Goal: Task Accomplishment & Management: Manage account settings

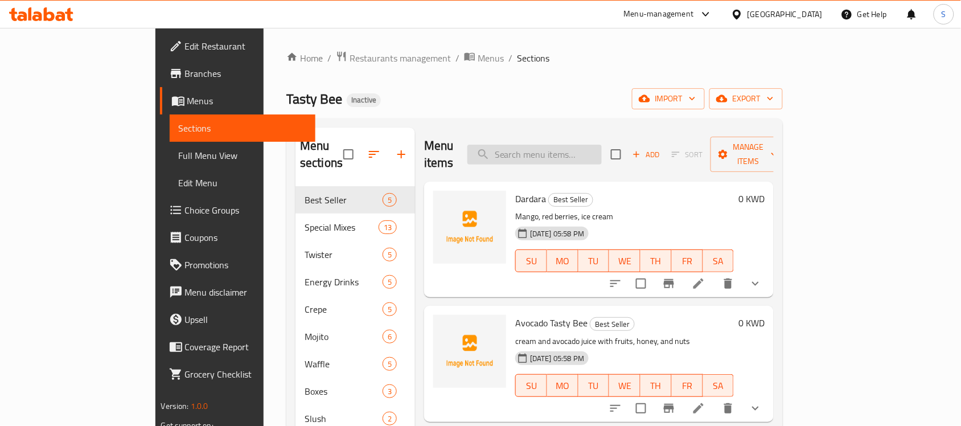
click at [547, 145] on input "search" at bounding box center [534, 155] width 134 height 20
paste input "أفوكادو + آيس كريم"
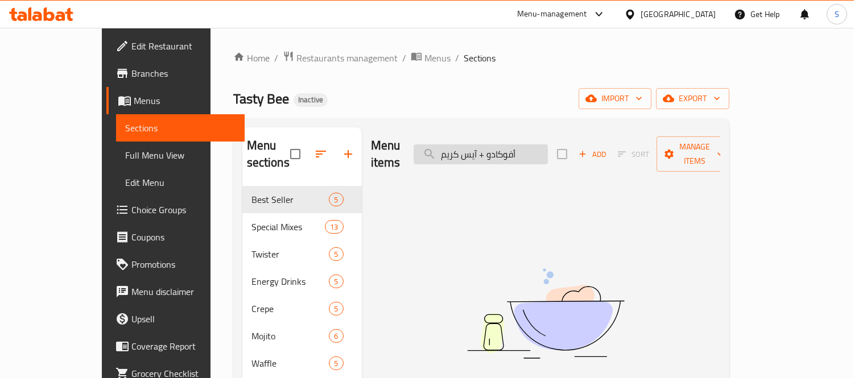
click at [525, 145] on input "أفوكادو + آيس كريم" at bounding box center [481, 155] width 134 height 20
paste input "Juice Box"
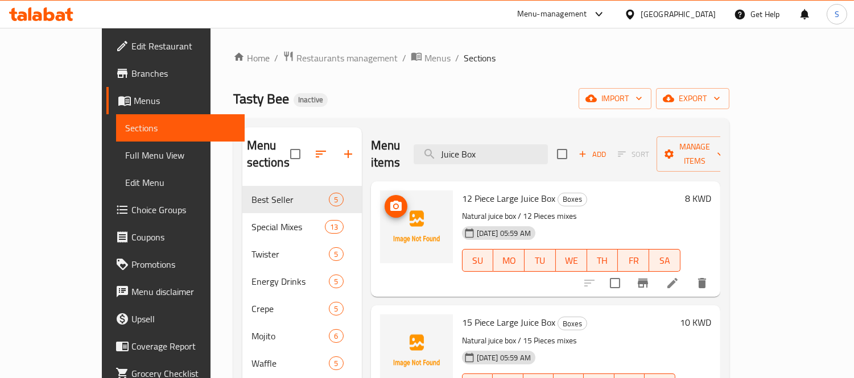
type input "Juice Box"
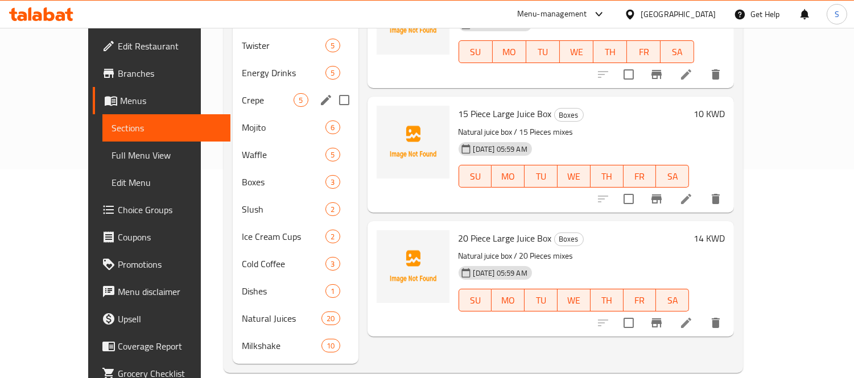
scroll to position [146, 0]
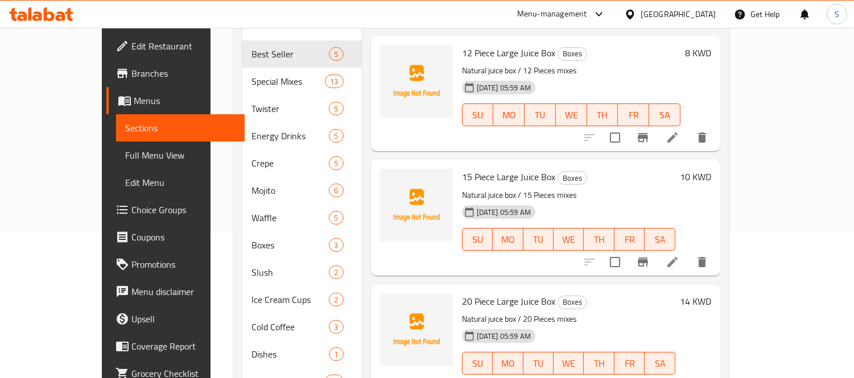
click at [211, 121] on div "Home / Restaurants management / Menus / Sections Tasty Bee Inactive import expo…" at bounding box center [482, 170] width 542 height 577
click at [125, 156] on span "Full Menu View" at bounding box center [180, 156] width 110 height 14
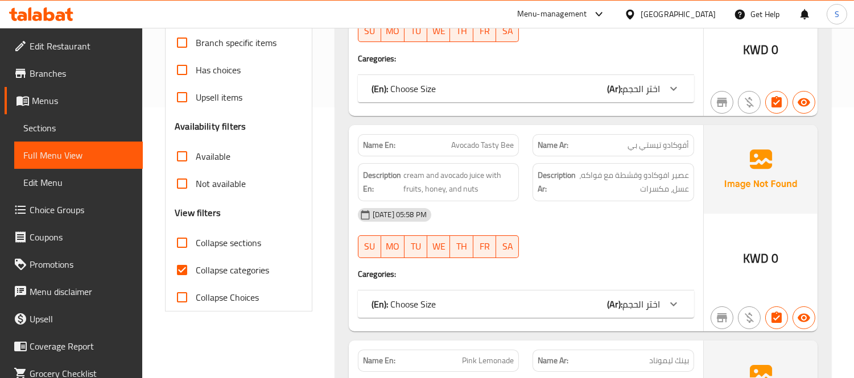
scroll to position [272, 0]
click at [216, 268] on span "Collapse categories" at bounding box center [232, 269] width 73 height 14
click at [196, 268] on input "Collapse categories" at bounding box center [181, 269] width 27 height 27
checkbox input "false"
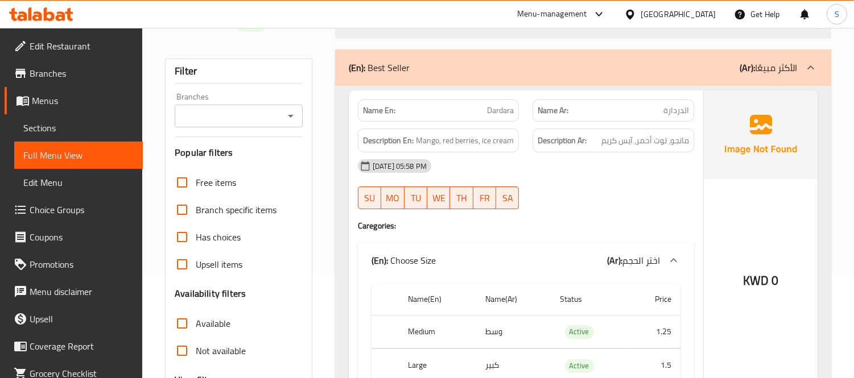
scroll to position [19, 0]
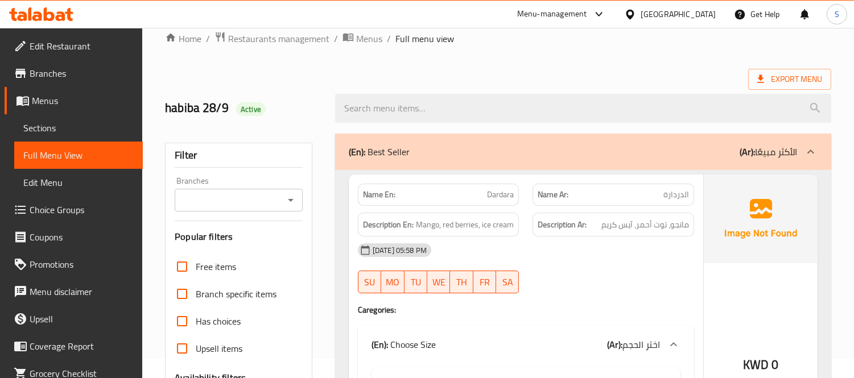
click at [392, 158] on p "(En): Best Seller" at bounding box center [379, 152] width 61 height 14
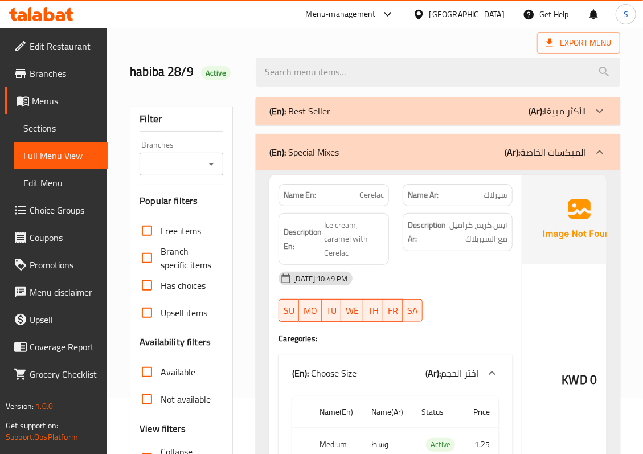
scroll to position [151, 0]
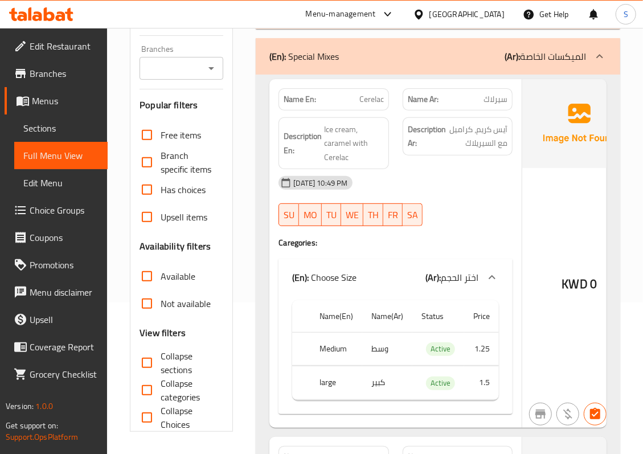
click at [492, 94] on span "سيرلاك" at bounding box center [495, 99] width 24 height 12
click at [503, 132] on span "آيس كريم، كراميل مع السيريلاك" at bounding box center [478, 136] width 60 height 28
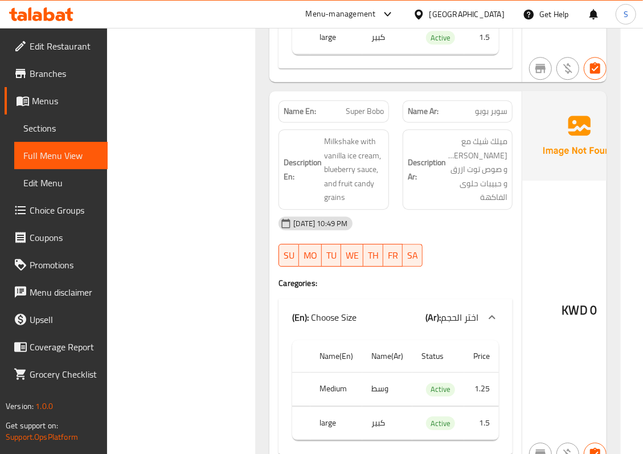
scroll to position [3415, 0]
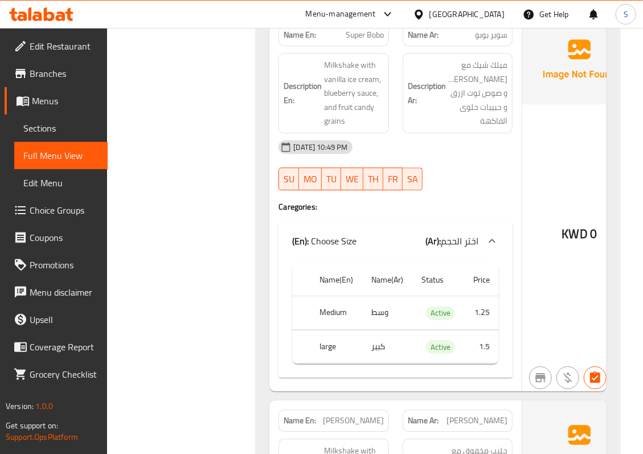
click at [465, 160] on div "[DATE] 10:49 PM" at bounding box center [395, 146] width 248 height 27
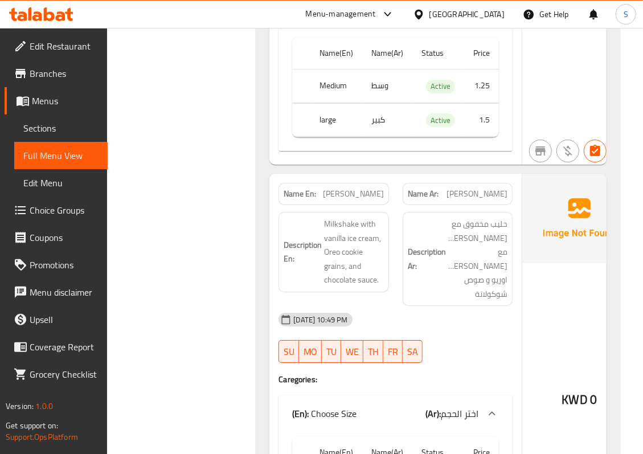
scroll to position [3643, 0]
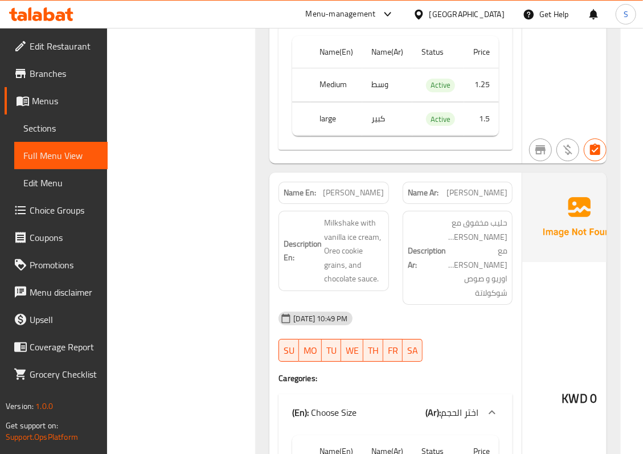
click at [479, 187] on div "Name Ar: عادل اسطورة" at bounding box center [458, 193] width 124 height 36
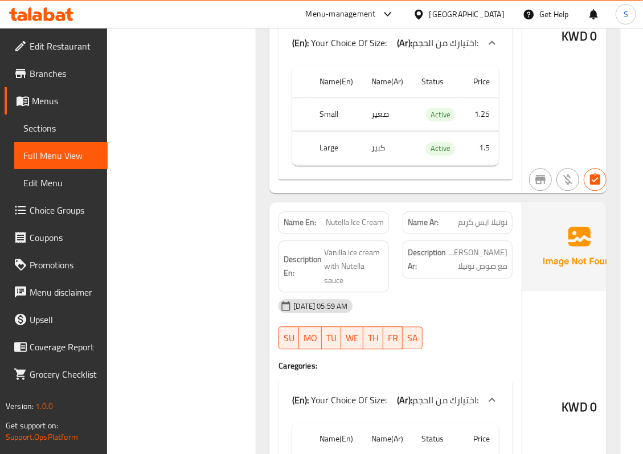
scroll to position [5312, 0]
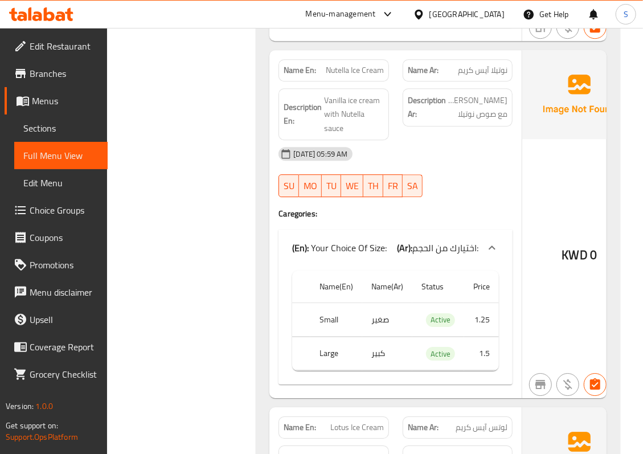
click at [44, 135] on span "Sections" at bounding box center [60, 128] width 75 height 14
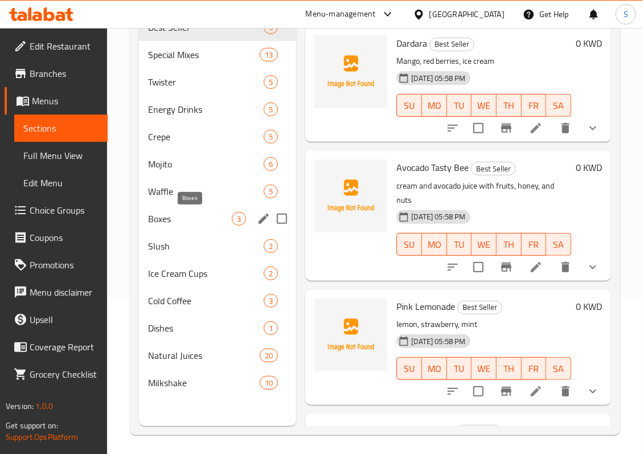
scroll to position [84, 0]
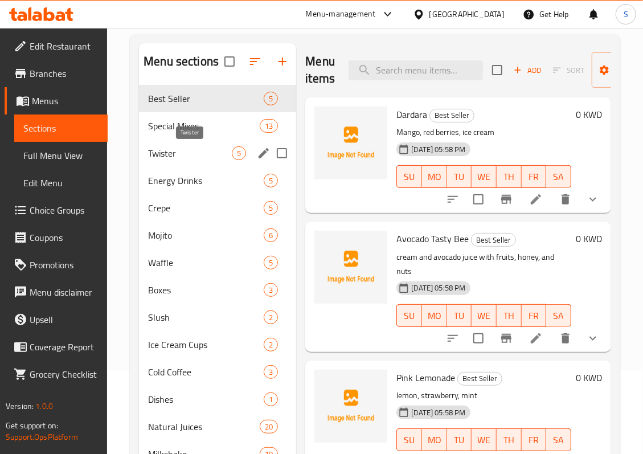
click at [212, 156] on span "Twister" at bounding box center [190, 153] width 84 height 14
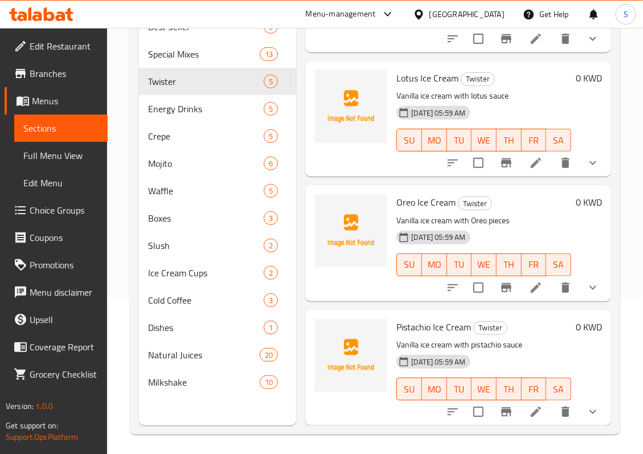
scroll to position [160, 0]
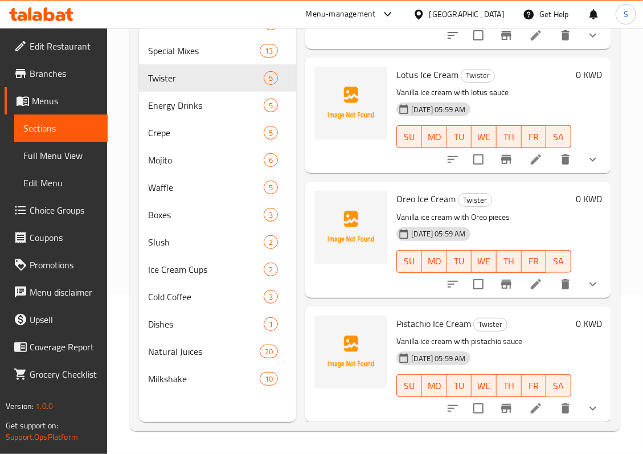
click at [57, 162] on span "Full Menu View" at bounding box center [60, 156] width 75 height 14
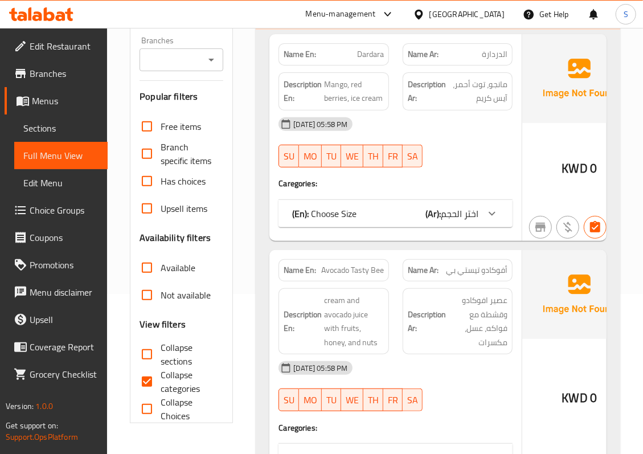
click at [164, 388] on span "Collapse categories" at bounding box center [188, 381] width 54 height 27
click at [161, 388] on input "Collapse categories" at bounding box center [146, 381] width 27 height 27
checkbox input "false"
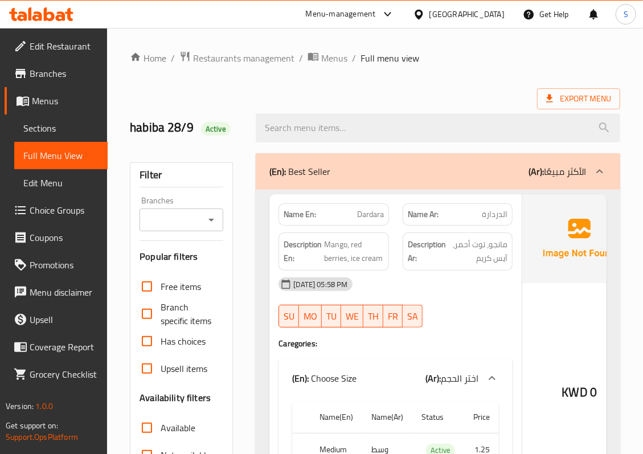
click at [290, 175] on p "(En): Best Seller" at bounding box center [299, 171] width 61 height 14
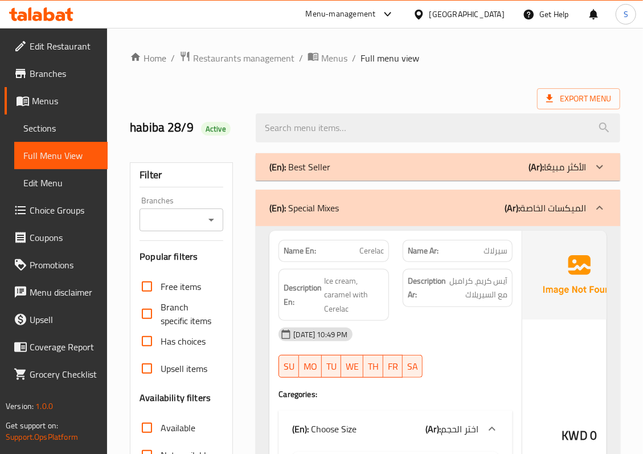
click at [301, 207] on p "(En): Special Mixes" at bounding box center [303, 208] width 69 height 14
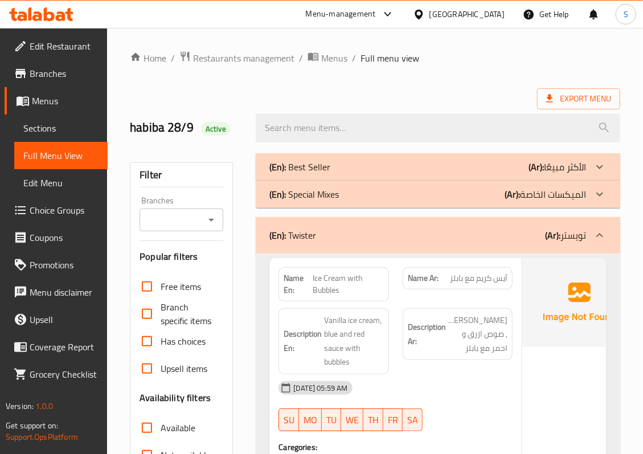
click at [468, 190] on div "(En): Special Mixes (Ar): الميكسات الخاصة" at bounding box center [427, 194] width 316 height 14
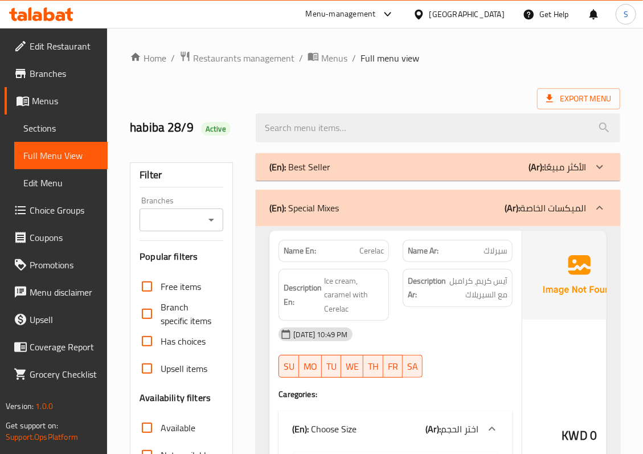
click at [461, 206] on div "(En): Special Mixes (Ar): الميكسات الخاصة" at bounding box center [427, 208] width 316 height 14
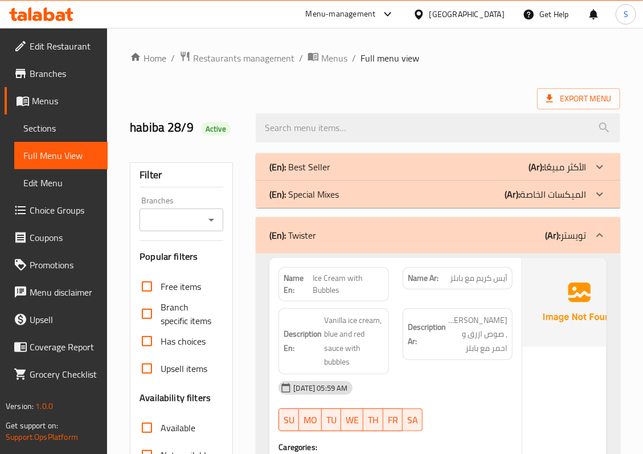
click at [475, 230] on div "(En): Twister (Ar): تويستر" at bounding box center [427, 235] width 316 height 14
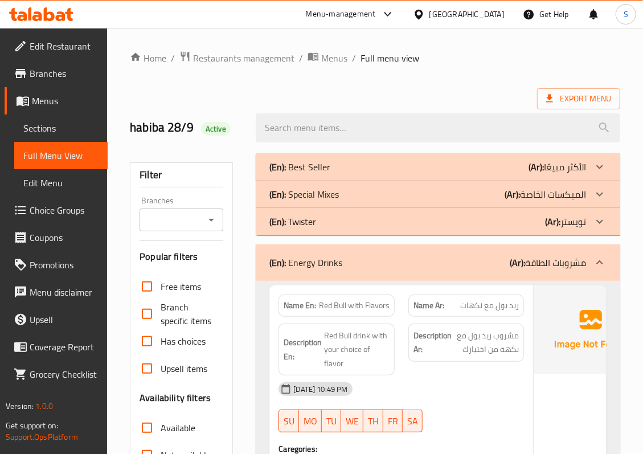
click at [493, 271] on div "(En): Energy Drinks (Ar): مشروبات الطاقة" at bounding box center [438, 262] width 364 height 36
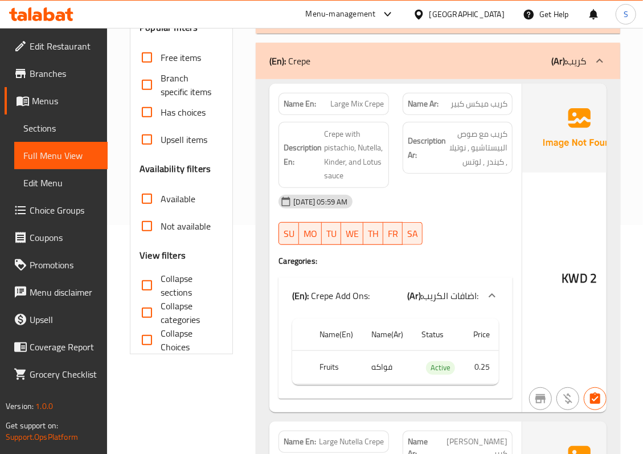
scroll to position [228, 0]
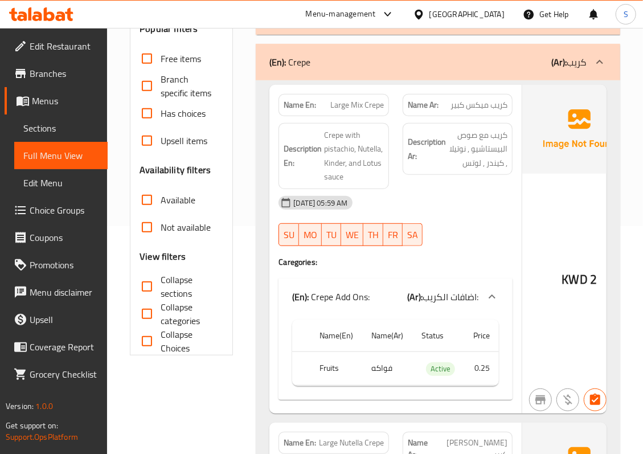
click at [508, 72] on div "(En): Crepe (Ar): كريب" at bounding box center [438, 62] width 364 height 36
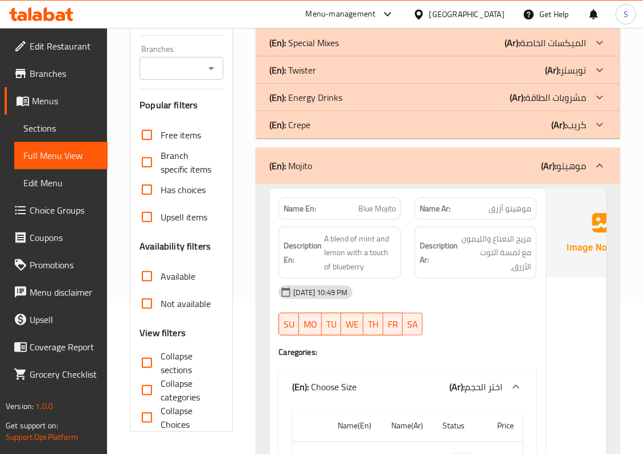
scroll to position [683, 0]
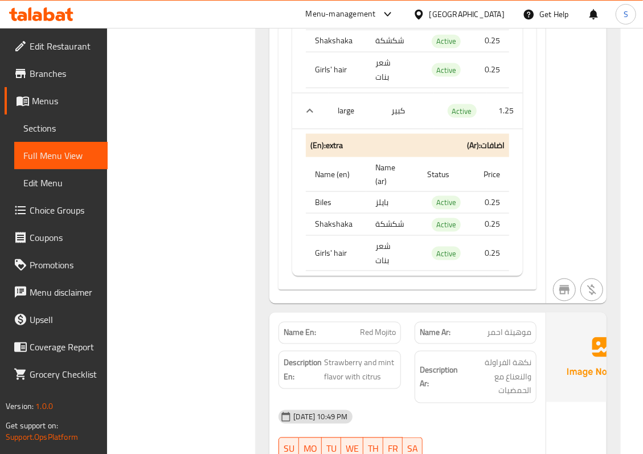
click at [42, 135] on span "Sections" at bounding box center [60, 128] width 75 height 14
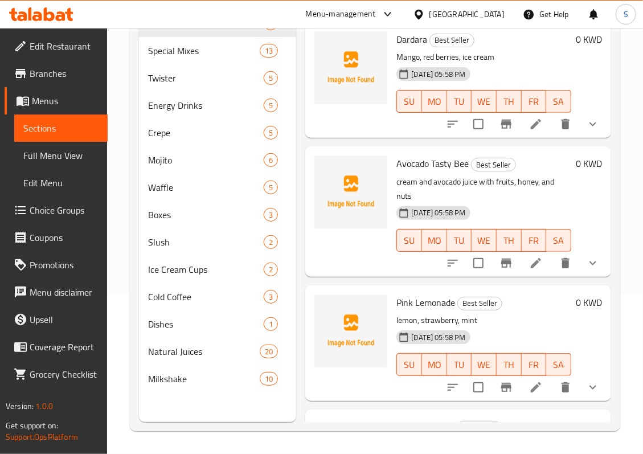
scroll to position [160, 0]
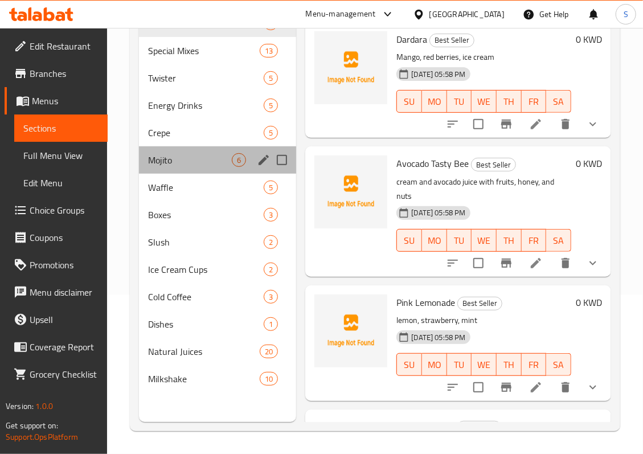
click at [162, 167] on div "Mojito 6" at bounding box center [217, 159] width 157 height 27
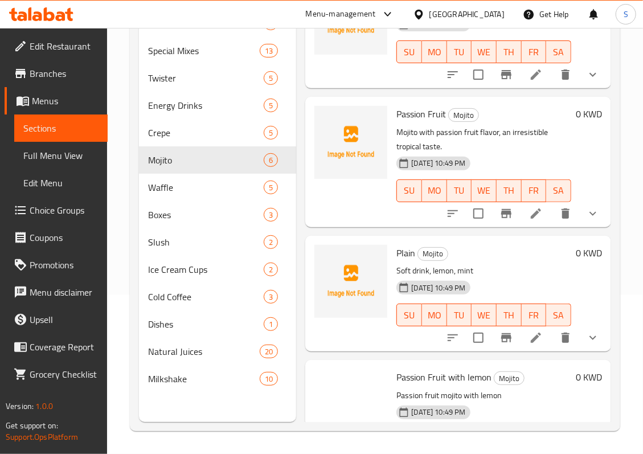
scroll to position [303, 0]
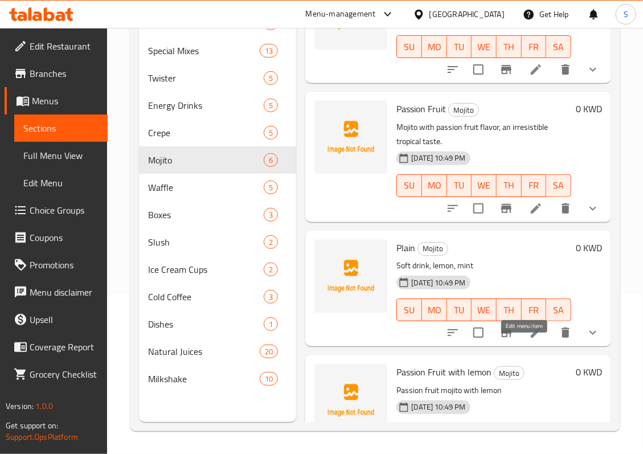
click at [530, 338] on icon at bounding box center [535, 332] width 10 height 10
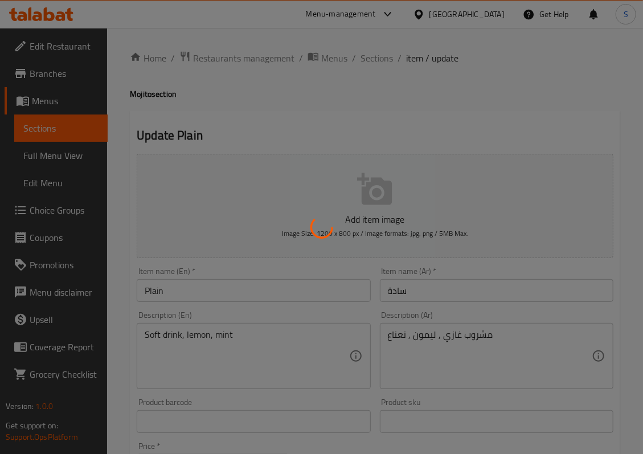
click at [427, 293] on div at bounding box center [321, 227] width 643 height 454
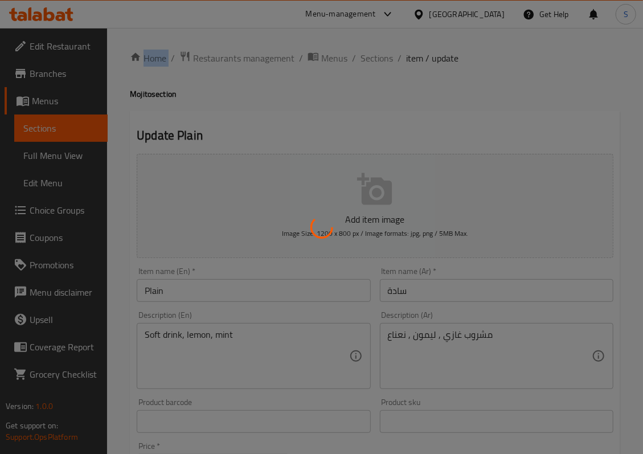
click at [426, 293] on div at bounding box center [321, 227] width 643 height 454
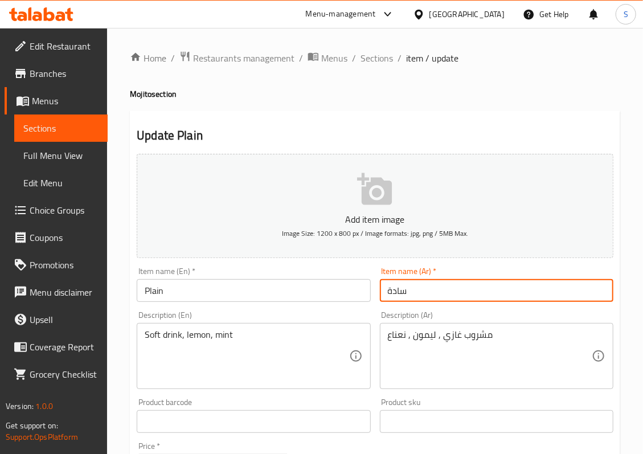
click at [426, 293] on input "سادة" at bounding box center [496, 290] width 233 height 23
click at [606, 293] on input "سادة" at bounding box center [496, 290] width 233 height 23
paste input "موهيتو"
type input "موهيتو سادة"
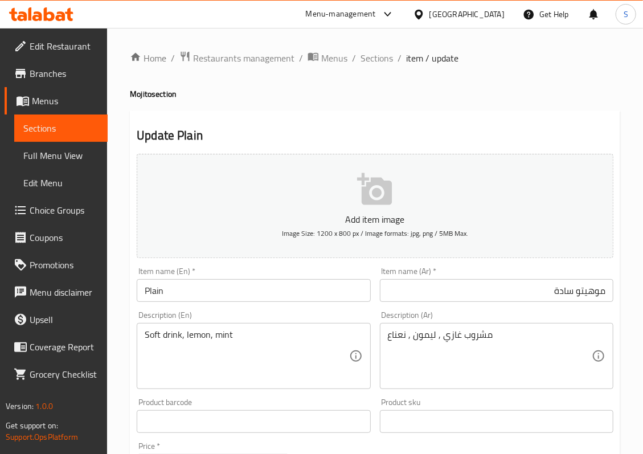
click at [134, 92] on h4 "Mojito section" at bounding box center [375, 93] width 490 height 11
copy h4 "Mojito"
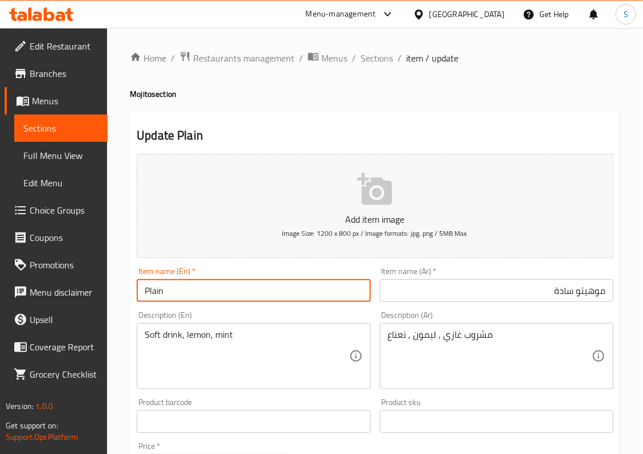
click at [144, 286] on input "Plain" at bounding box center [253, 290] width 233 height 23
paste input "Mojito"
type input "Mojito Plain"
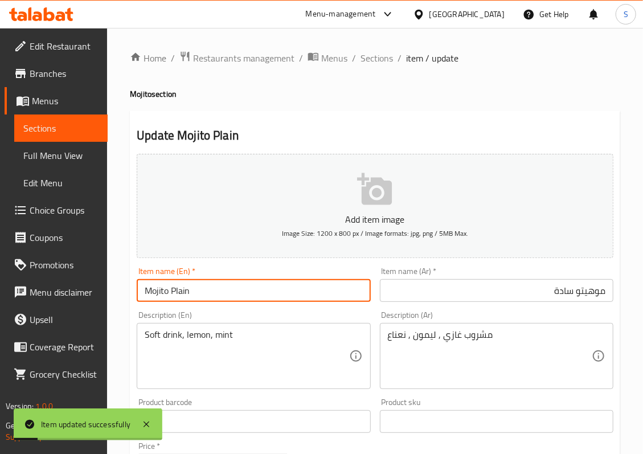
click at [67, 162] on span "Full Menu View" at bounding box center [60, 156] width 75 height 14
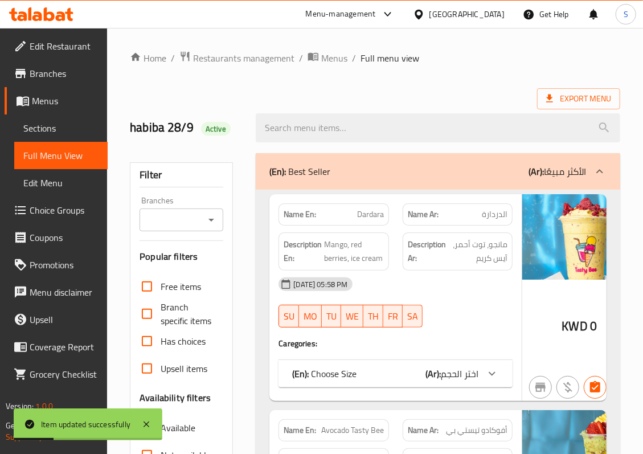
click at [326, 178] on p "(En): Best Seller" at bounding box center [299, 171] width 61 height 14
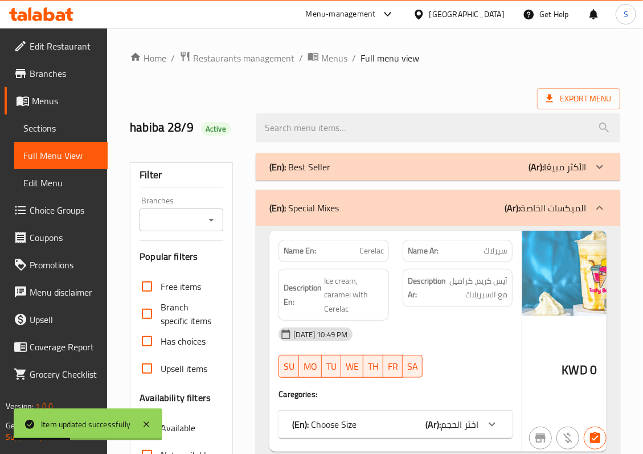
click at [322, 201] on p "(En): Special Mixes" at bounding box center [303, 208] width 69 height 14
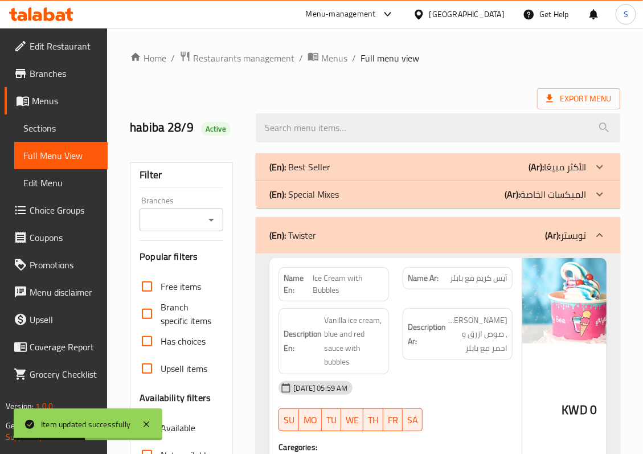
click at [352, 224] on div "(En): Twister (Ar): تويستر" at bounding box center [438, 235] width 364 height 36
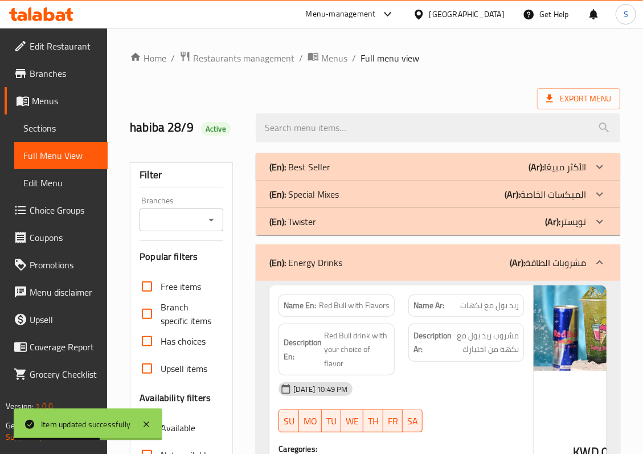
click at [348, 268] on div "(En): Energy Drinks (Ar): مشروبات الطاقة" at bounding box center [427, 263] width 316 height 14
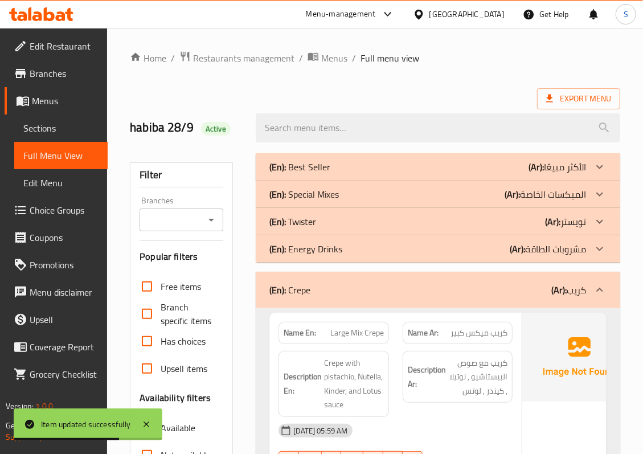
click at [353, 292] on div "(En): Crepe (Ar): كريب" at bounding box center [427, 290] width 316 height 14
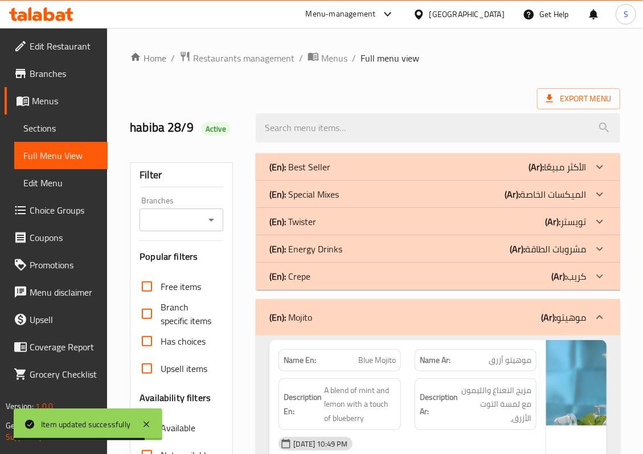
click at [338, 318] on div "(En): Mojito (Ar): موهيتو" at bounding box center [427, 317] width 316 height 14
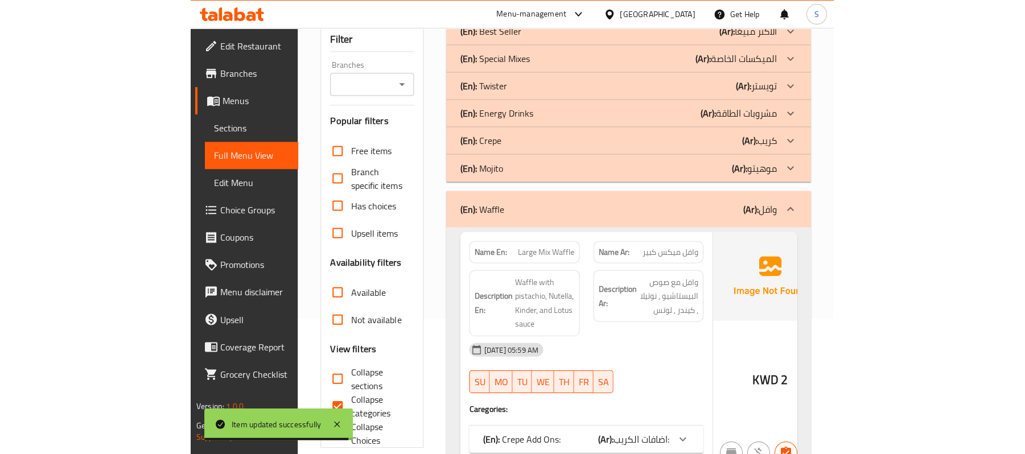
scroll to position [151, 0]
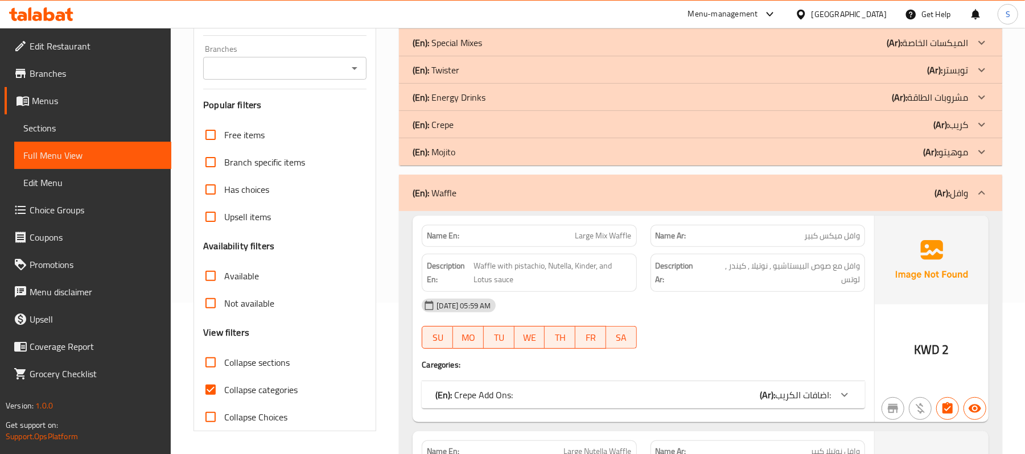
click at [264, 388] on span "Collapse categories" at bounding box center [260, 390] width 73 height 14
click at [224, 388] on input "Collapse categories" at bounding box center [210, 389] width 27 height 27
checkbox input "false"
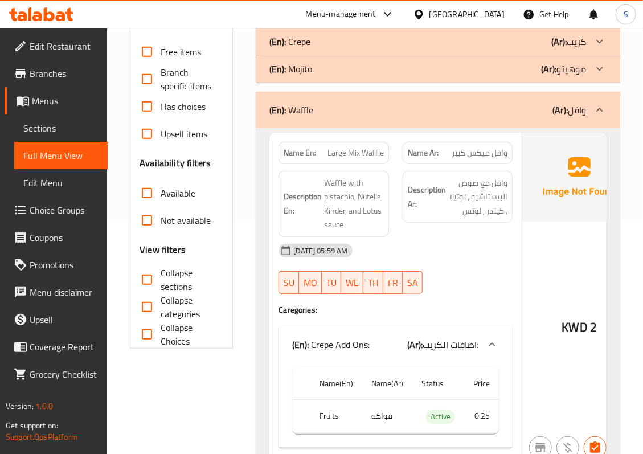
scroll to position [303, 0]
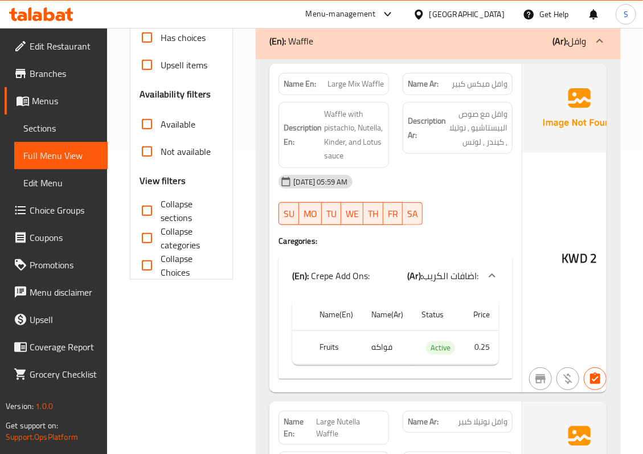
click at [476, 217] on div "29-09-2025 05:59 AM SU MO TU WE TH FR SA" at bounding box center [395, 200] width 248 height 64
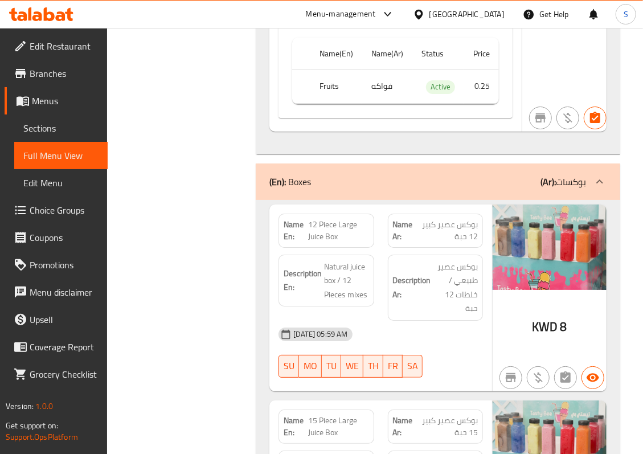
scroll to position [1821, 0]
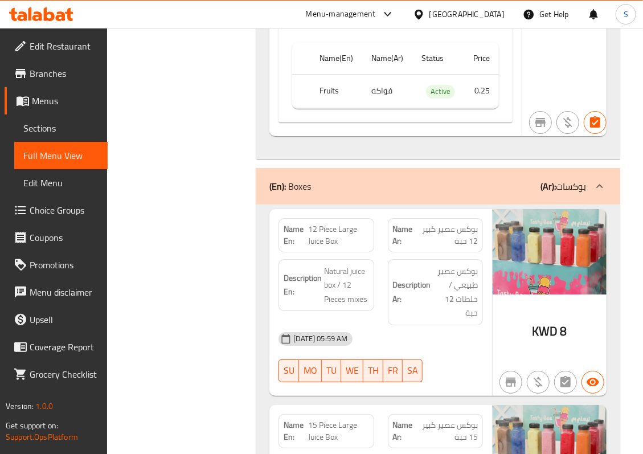
click at [426, 193] on div "(En): Boxes (Ar): بوكسات" at bounding box center [427, 186] width 316 height 14
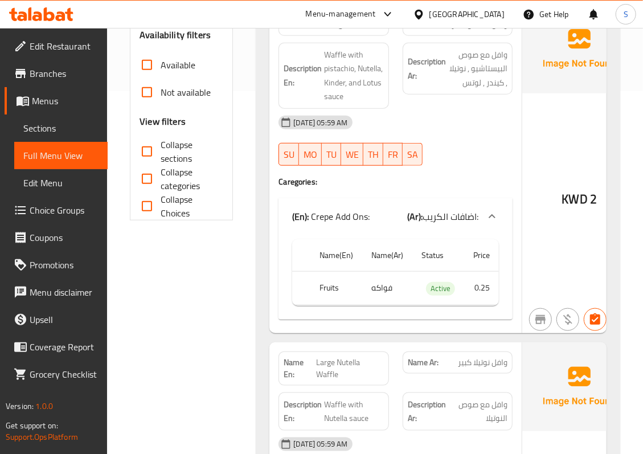
scroll to position [303, 0]
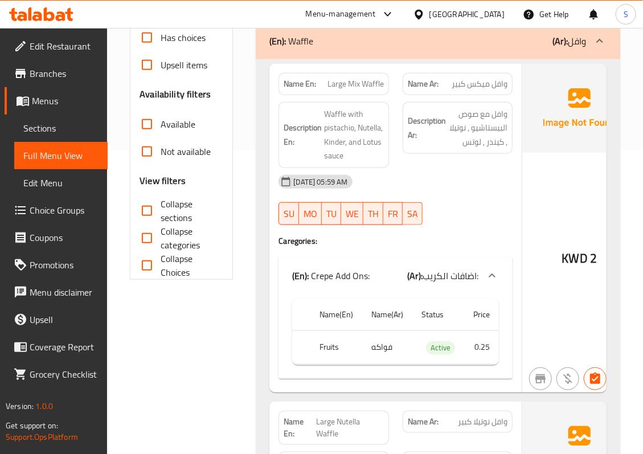
click at [414, 50] on div "(En): Waffle (Ar): وافل" at bounding box center [438, 41] width 364 height 36
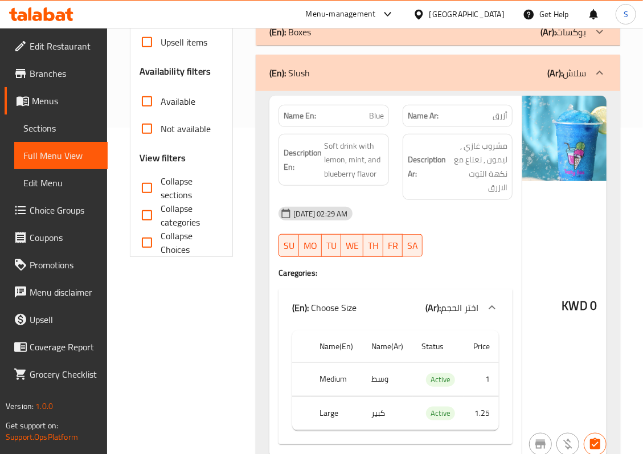
scroll to position [228, 0]
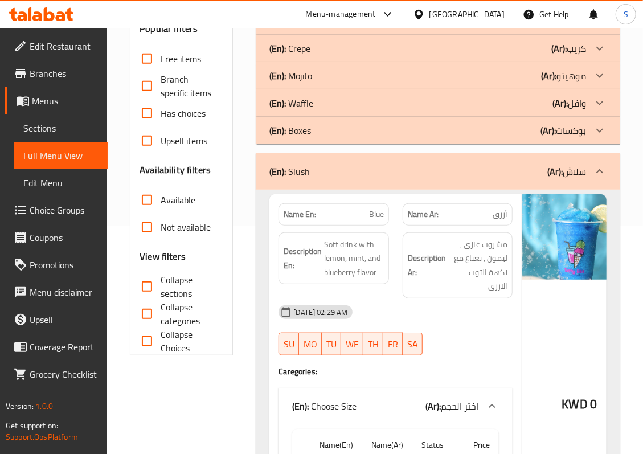
click at [453, 172] on div "(En): Slush (Ar): سلاش" at bounding box center [427, 171] width 316 height 14
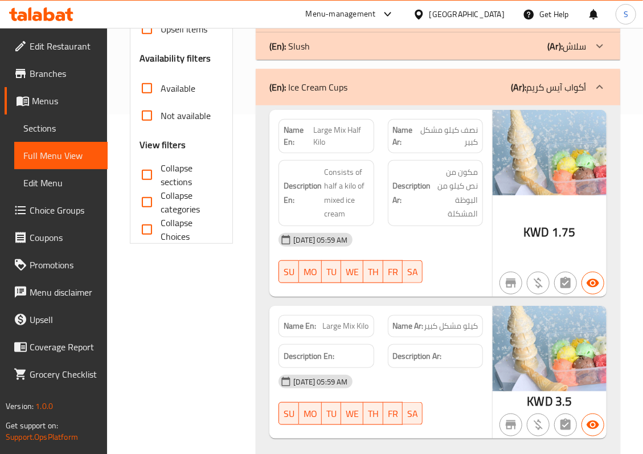
scroll to position [303, 0]
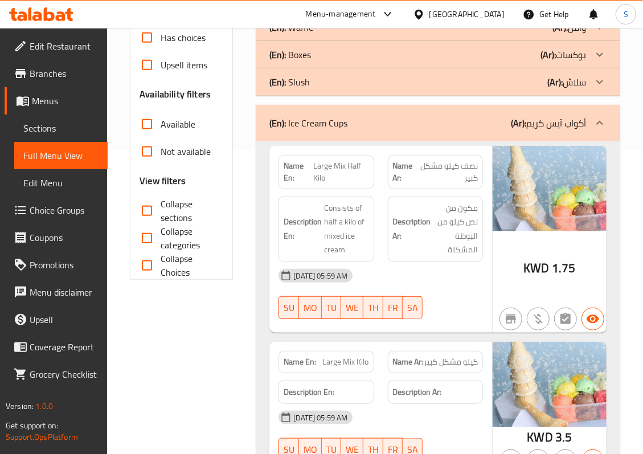
click at [549, 126] on p "(Ar): أكواب آيس كريم" at bounding box center [548, 123] width 75 height 14
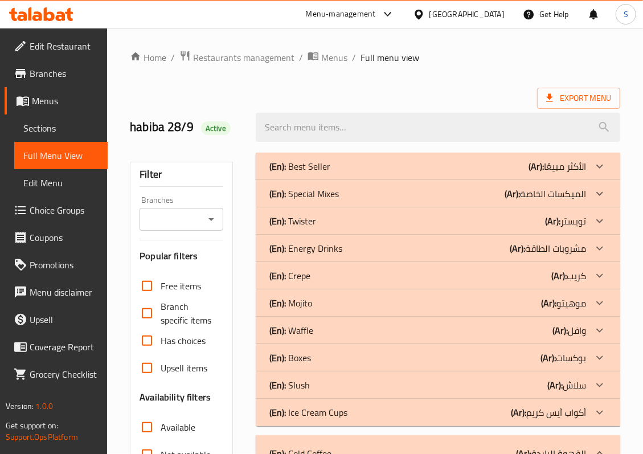
scroll to position [0, 0]
click at [69, 130] on span "Sections" at bounding box center [60, 128] width 75 height 14
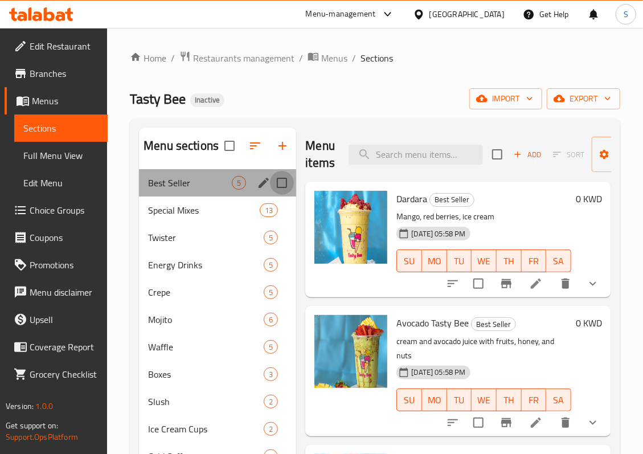
click at [280, 185] on input "Menu sections" at bounding box center [282, 183] width 24 height 24
checkbox input "true"
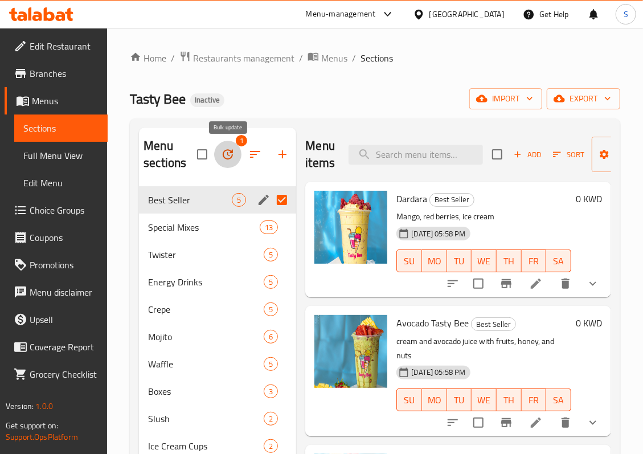
click at [231, 158] on icon "button" at bounding box center [228, 154] width 10 height 10
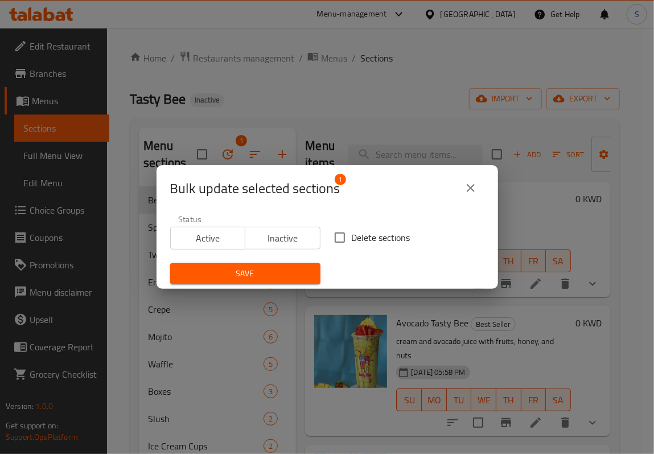
click at [352, 235] on span "Delete sections" at bounding box center [381, 238] width 59 height 14
click at [351, 235] on input "Delete sections" at bounding box center [340, 237] width 24 height 24
checkbox input "true"
click at [271, 271] on span "Save" at bounding box center [245, 273] width 132 height 14
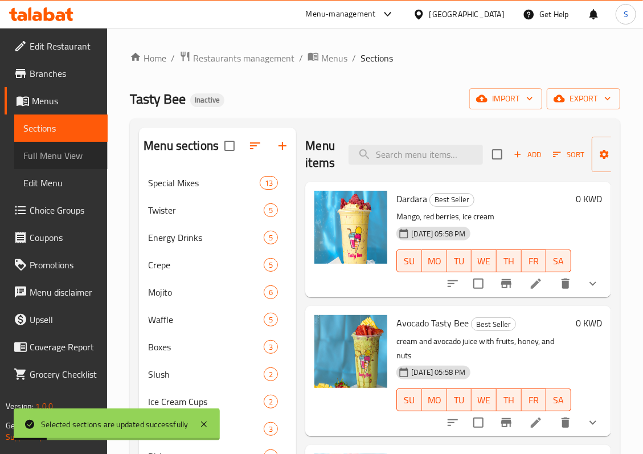
click at [72, 155] on span "Full Menu View" at bounding box center [60, 156] width 75 height 14
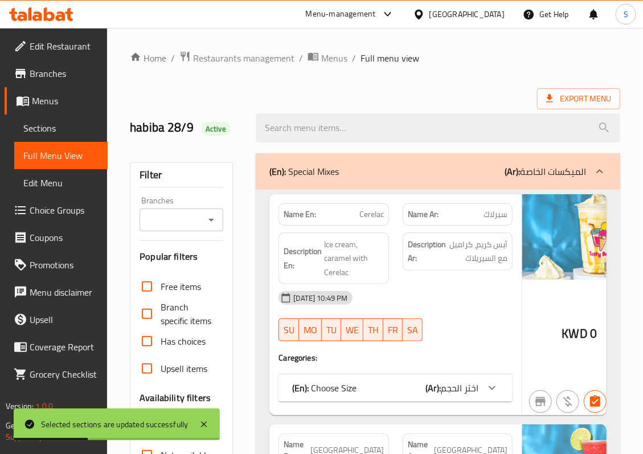
click at [357, 184] on div "(En): Special Mixes (Ar): الميكسات الخاصة" at bounding box center [438, 171] width 364 height 36
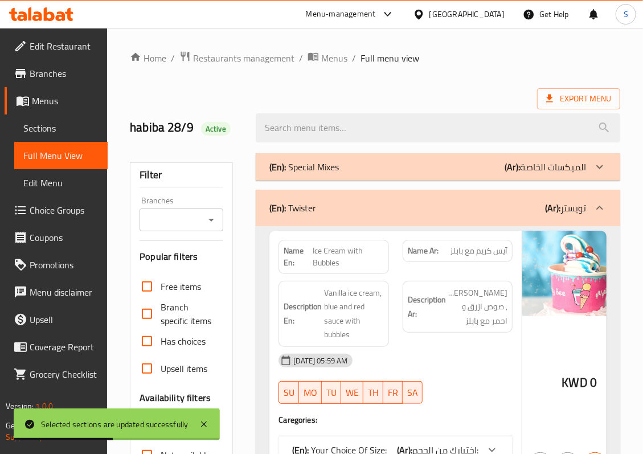
click at [363, 203] on div "(En): Twister (Ar): تويستر" at bounding box center [438, 208] width 364 height 36
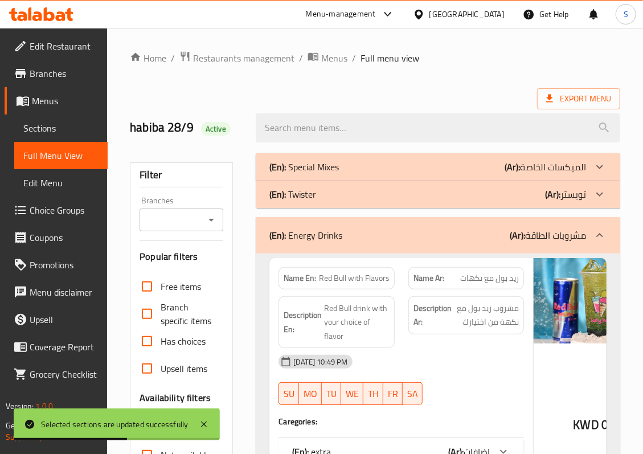
click at [367, 251] on div "(En): Energy Drinks (Ar): مشروبات الطاقة" at bounding box center [438, 235] width 364 height 36
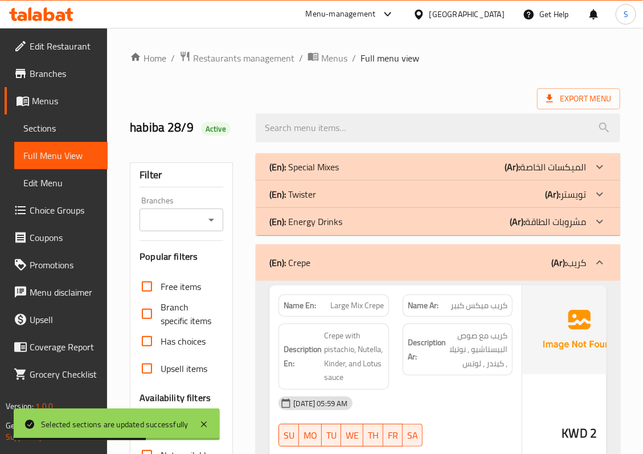
click at [373, 261] on div "(En): Crepe (Ar): كريب" at bounding box center [427, 263] width 316 height 14
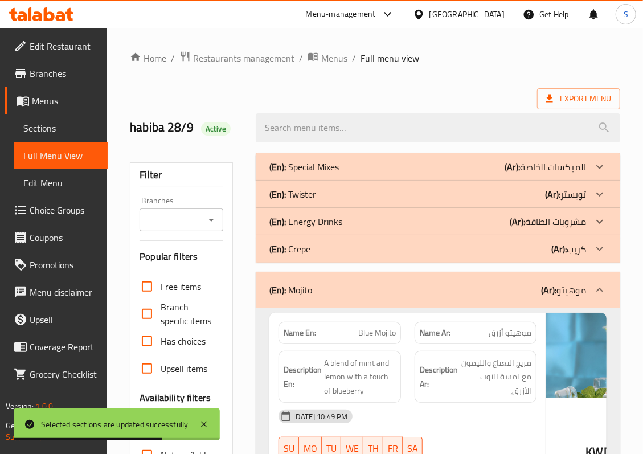
click at [376, 301] on div "(En): Mojito (Ar): موهيتو" at bounding box center [438, 289] width 364 height 36
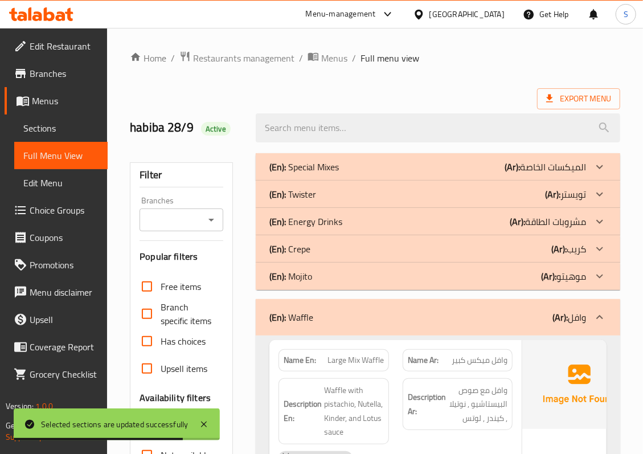
click at [376, 319] on div "(En): Waffle (Ar): وافل" at bounding box center [427, 317] width 316 height 14
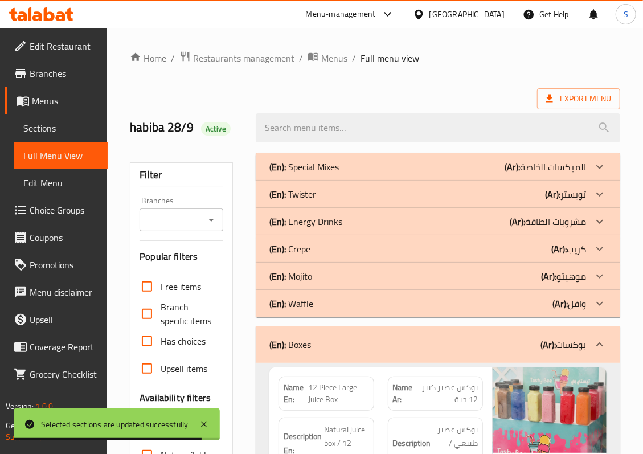
click at [375, 344] on div "(En): Boxes (Ar): بوكسات" at bounding box center [427, 345] width 316 height 14
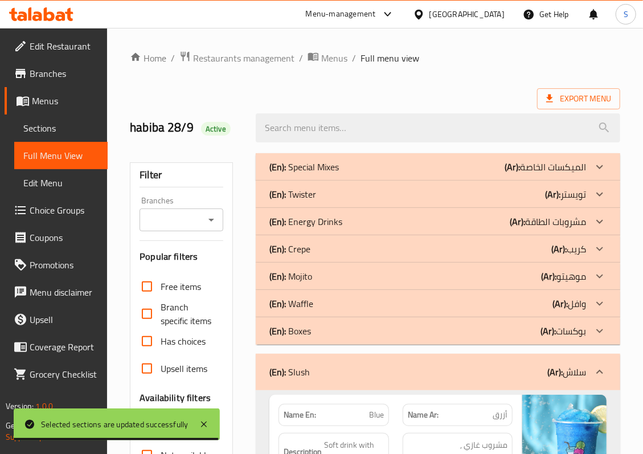
click at [370, 372] on div "(En): Slush (Ar): سلاش" at bounding box center [427, 372] width 316 height 14
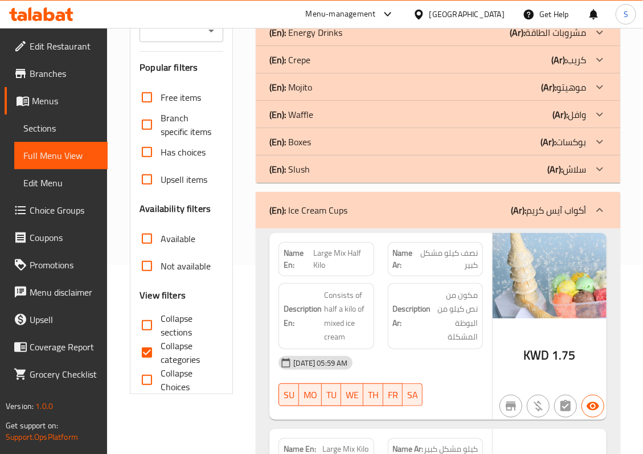
scroll to position [228, 0]
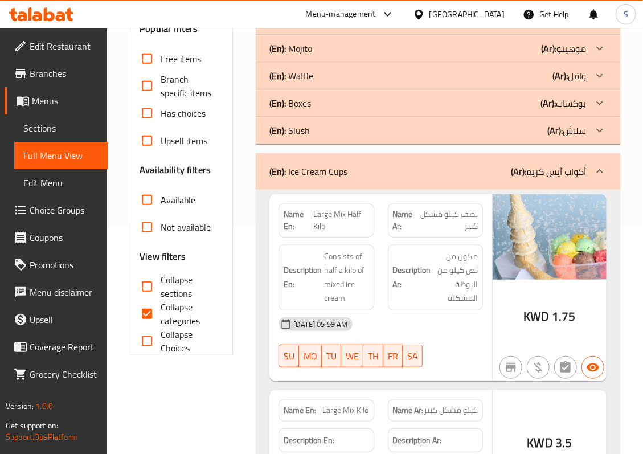
click at [387, 192] on div "Name En: Large Mix Half Kilo Name Ar: نصف كيلو مشكل كبير Description En: Consis…" at bounding box center [438, 368] width 364 height 356
click at [389, 176] on div "(En): Ice Cream Cups (Ar): أكواب آيس كريم" at bounding box center [427, 171] width 316 height 14
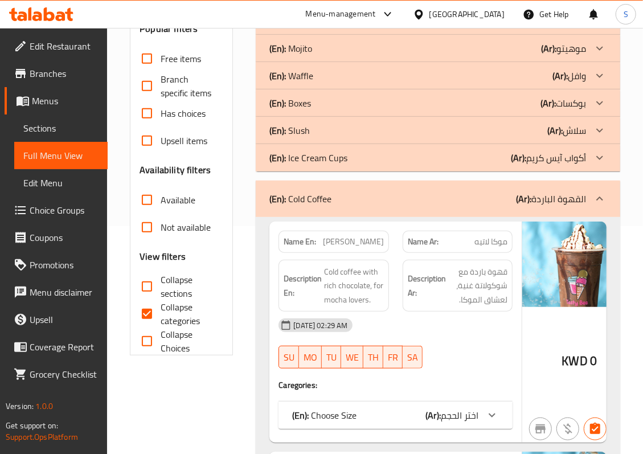
click at [164, 316] on span "Collapse categories" at bounding box center [188, 313] width 54 height 27
click at [146, 315] on input "Collapse categories" at bounding box center [146, 313] width 27 height 27
checkbox input "false"
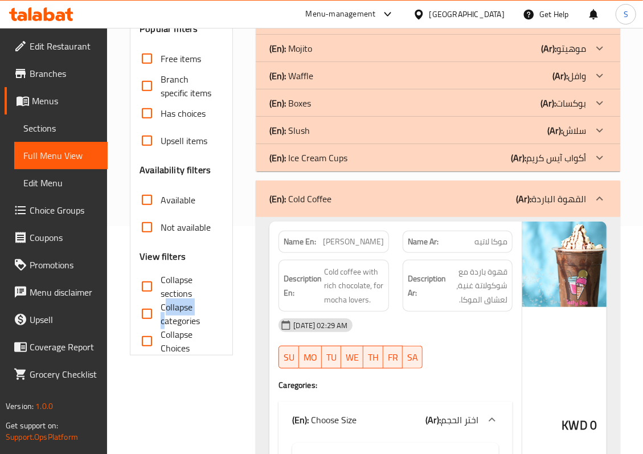
click at [452, 212] on div "(En): Cold Coffee (Ar): القهوة الباردة" at bounding box center [438, 198] width 364 height 36
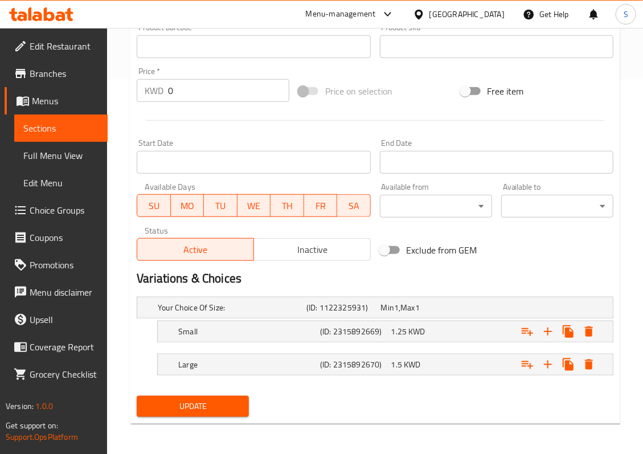
scroll to position [378, 0]
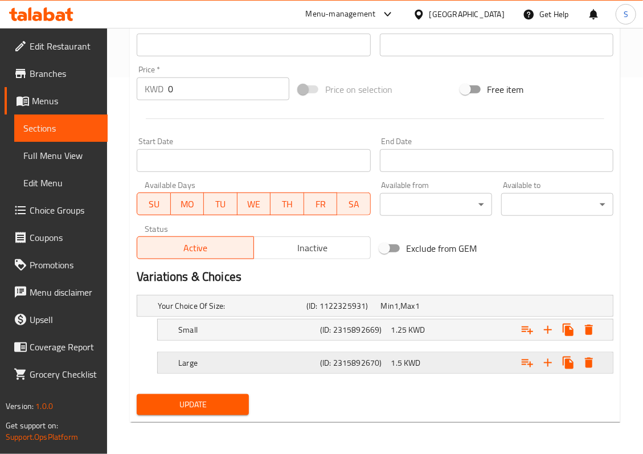
click at [321, 364] on h5 "(ID: 2315892670)" at bounding box center [353, 362] width 66 height 11
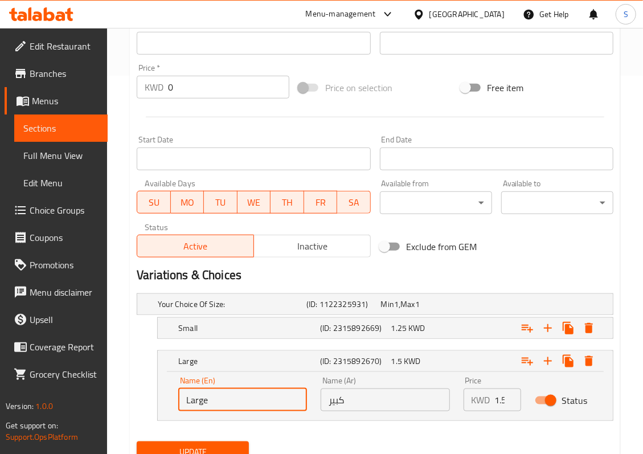
click at [279, 396] on input "Large" at bounding box center [242, 399] width 129 height 23
type input "Large"
click at [130, 355] on div "Update Ice Cream with Bubbles Add item image Image Size: 1200 x 800 px / Image …" at bounding box center [375, 100] width 490 height 737
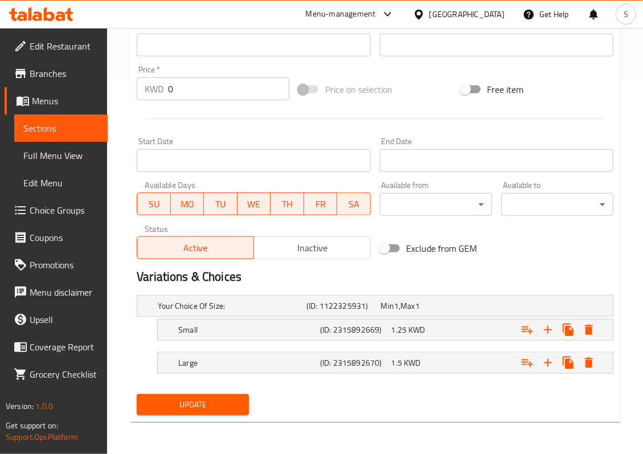
scroll to position [378, 0]
click at [305, 364] on h5 "Large" at bounding box center [246, 362] width 137 height 11
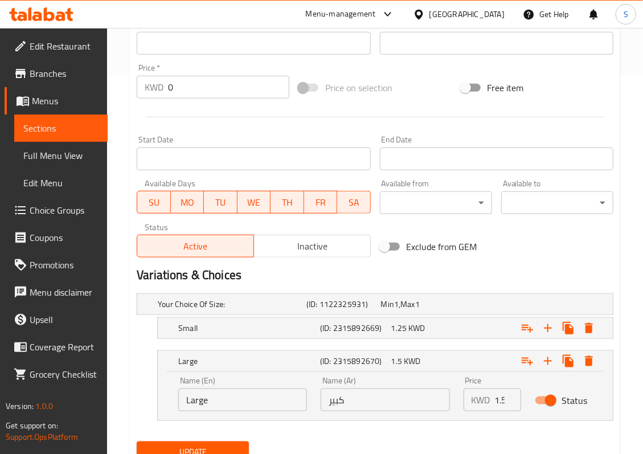
click at [244, 397] on input "Large" at bounding box center [242, 399] width 129 height 23
click at [281, 401] on input "Medium" at bounding box center [242, 399] width 129 height 23
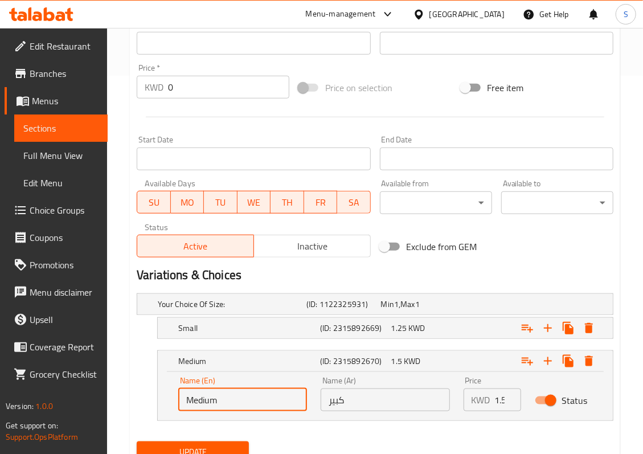
type input "Medium"
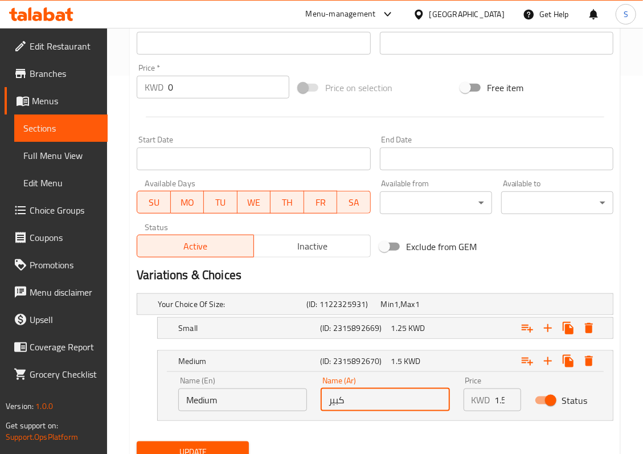
click at [342, 404] on input "كبير" at bounding box center [384, 399] width 129 height 23
click at [342, 404] on input "وسط" at bounding box center [384, 399] width 129 height 23
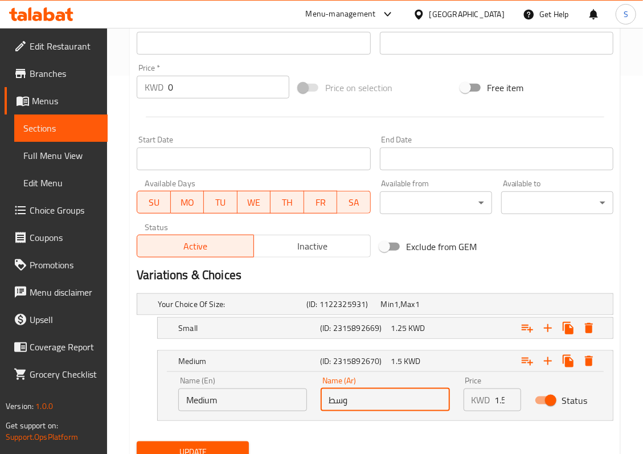
type input "وسط"
click at [137, 441] on button "Update" at bounding box center [193, 451] width 112 height 21
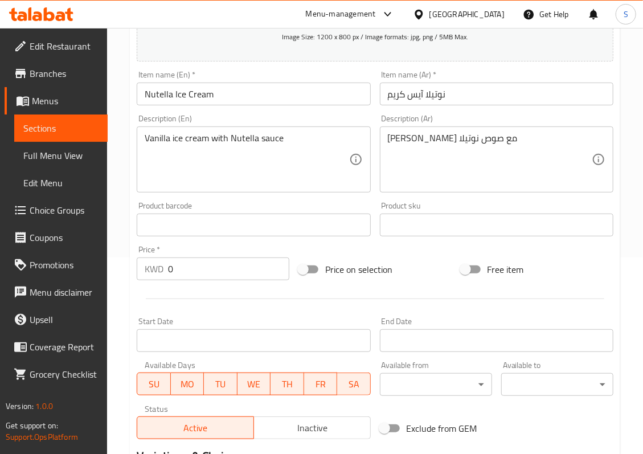
scroll to position [378, 0]
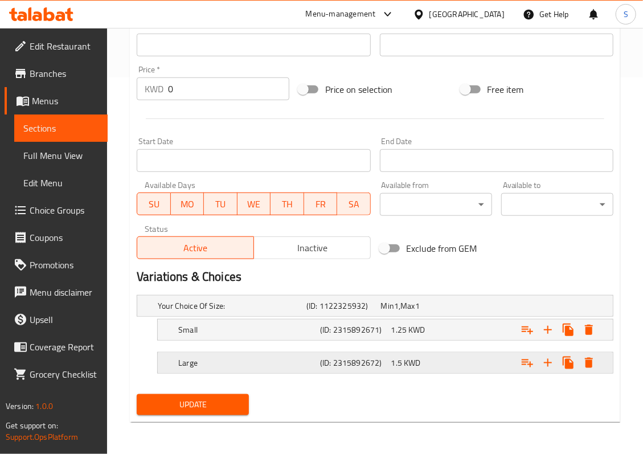
click at [363, 353] on div "Large (ID: 2315892672) 1.5 KWD" at bounding box center [388, 362] width 425 height 25
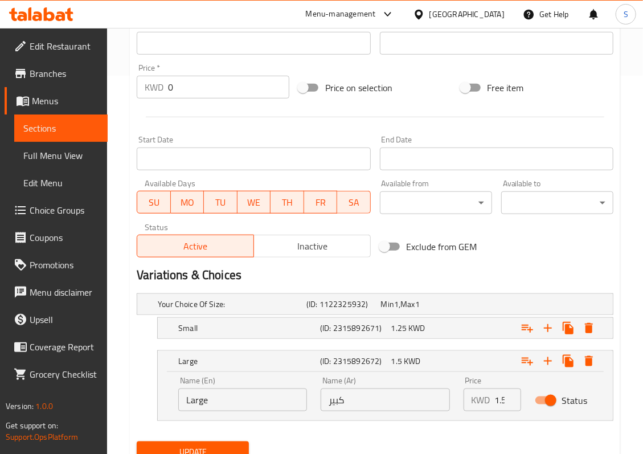
click at [406, 411] on input "كبير" at bounding box center [384, 399] width 129 height 23
paste input "سط"
type input "وسط"
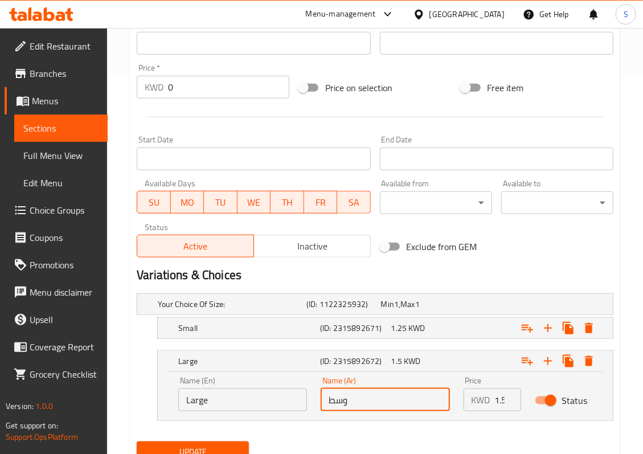
click at [246, 404] on input "Large" at bounding box center [242, 399] width 129 height 23
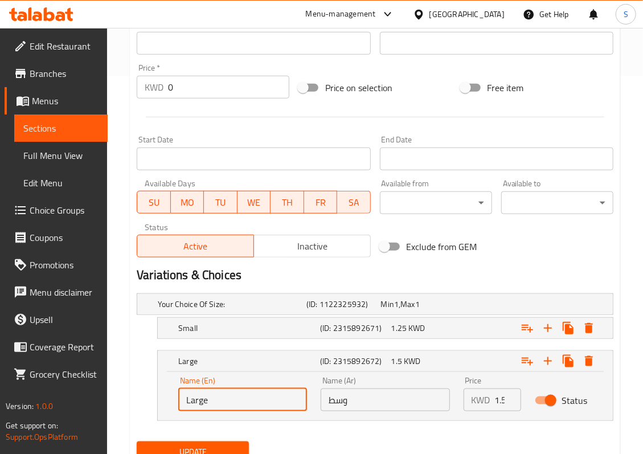
click at [246, 404] on input "Large" at bounding box center [242, 399] width 129 height 23
paste input "Medium"
type input "Medium"
click at [137, 441] on button "Update" at bounding box center [193, 451] width 112 height 21
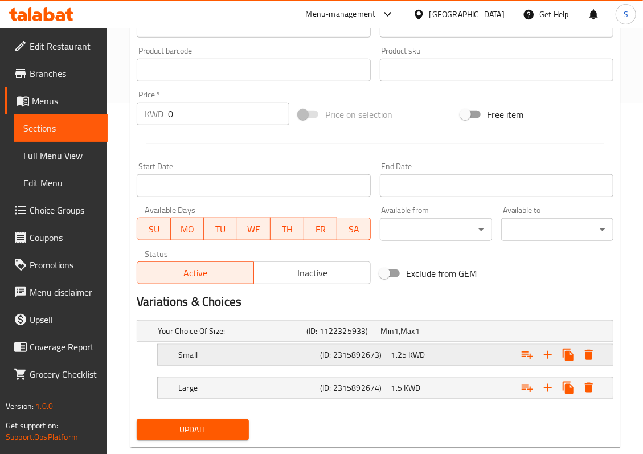
scroll to position [378, 0]
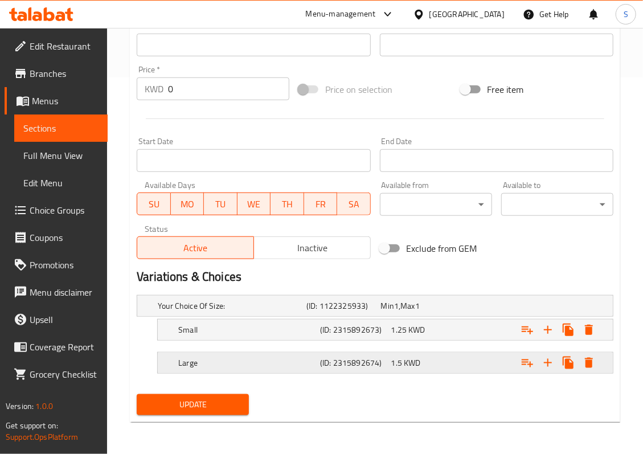
click at [254, 368] on h5 "Large" at bounding box center [246, 362] width 137 height 11
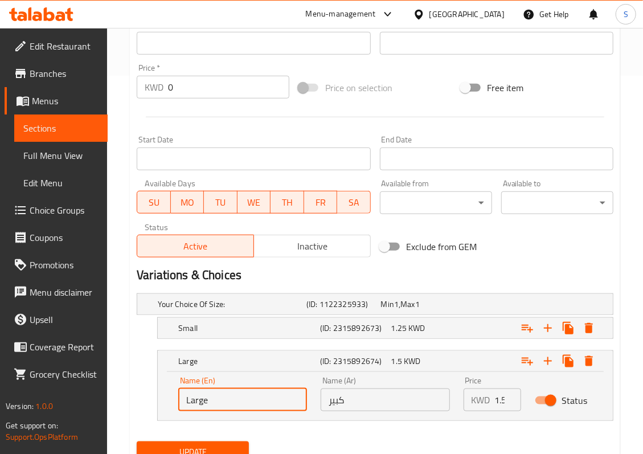
click at [282, 406] on input "Large" at bounding box center [242, 399] width 129 height 23
paste input "Medium"
type input "Medium"
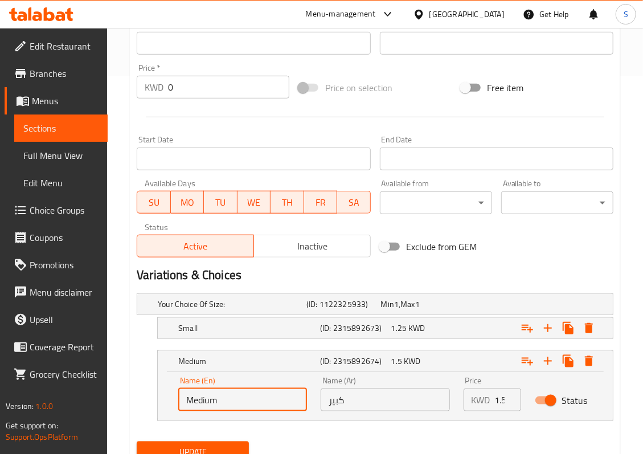
click at [351, 396] on input "كبير" at bounding box center [384, 399] width 129 height 23
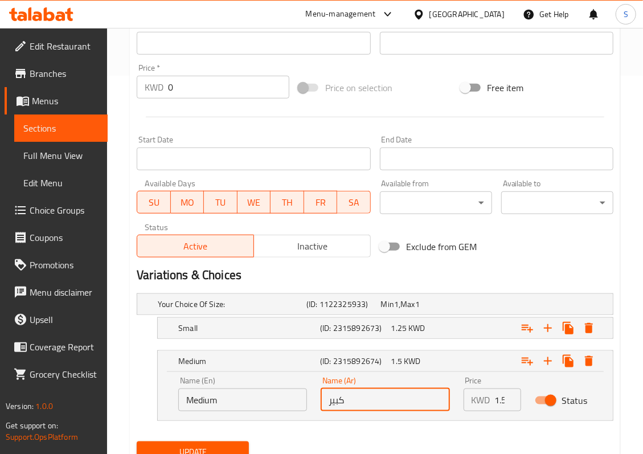
click at [351, 396] on input "كبير" at bounding box center [384, 399] width 129 height 23
paste input "سط"
type input "وسط"
click at [137, 441] on button "Update" at bounding box center [193, 451] width 112 height 21
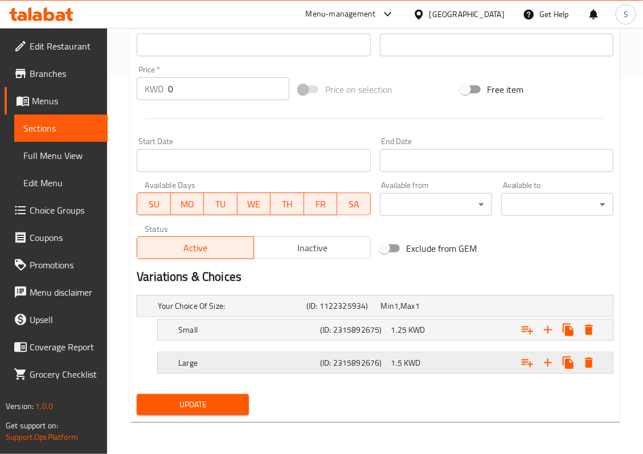
click at [370, 363] on h5 "(ID: 2315892676)" at bounding box center [353, 362] width 66 height 11
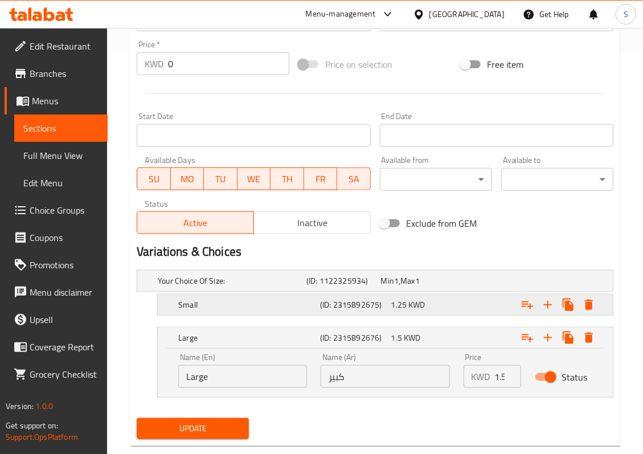
scroll to position [426, 0]
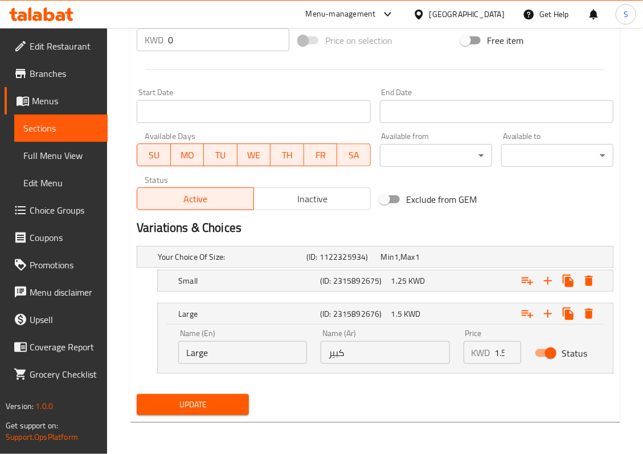
click at [382, 356] on input "كبير" at bounding box center [384, 352] width 129 height 23
paste input "سط"
type input "وسط"
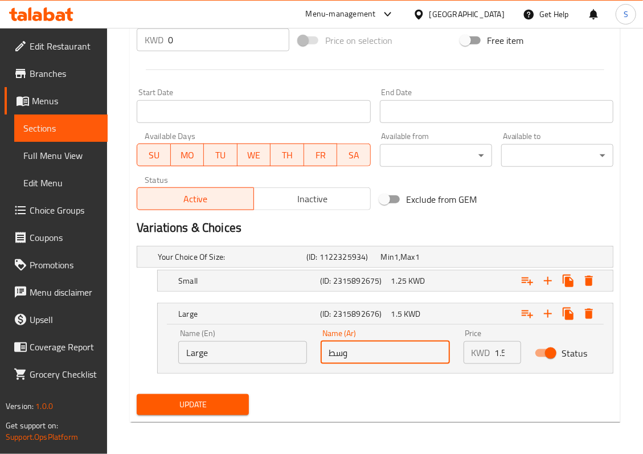
click at [246, 352] on input "Large" at bounding box center [242, 352] width 129 height 23
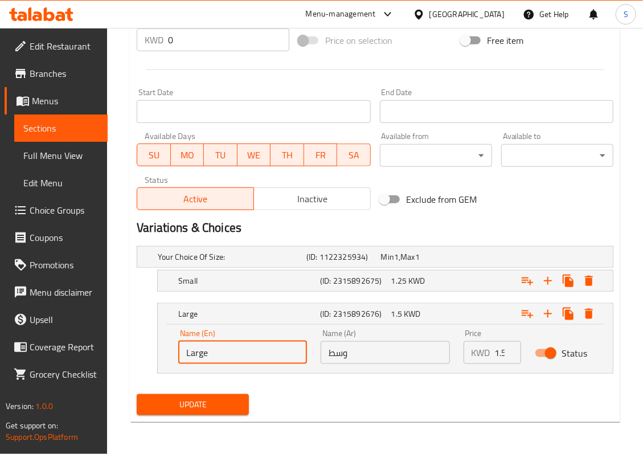
click at [246, 352] on input "Large" at bounding box center [242, 352] width 129 height 23
paste input "Medium"
type input "Medium"
click at [137, 394] on button "Update" at bounding box center [193, 404] width 112 height 21
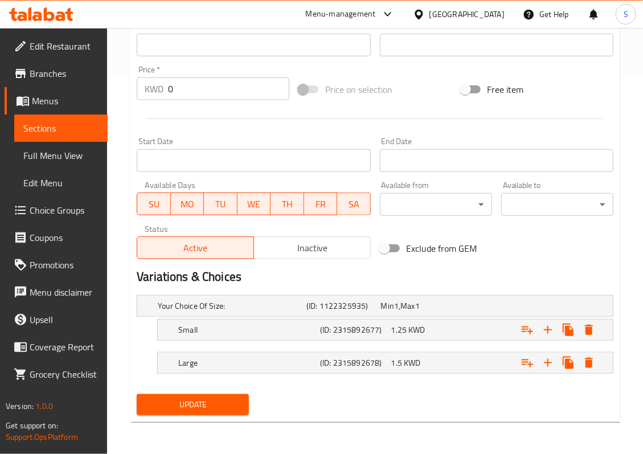
scroll to position [378, 0]
click at [256, 377] on nav at bounding box center [375, 380] width 476 height 9
click at [255, 372] on div "Large (ID: 2315892678) 1.5 KWD" at bounding box center [388, 362] width 425 height 25
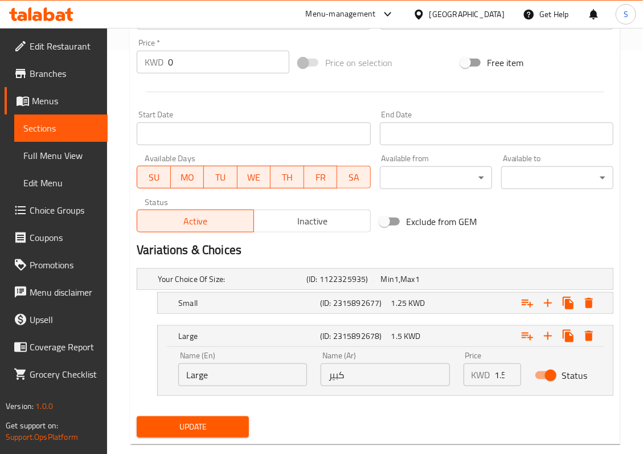
scroll to position [426, 0]
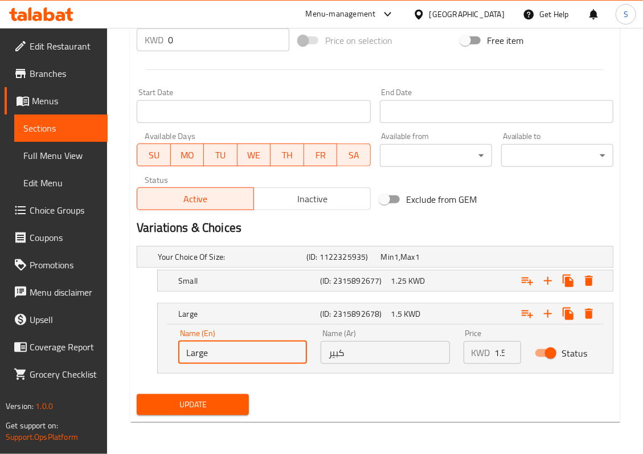
click at [258, 352] on input "Large" at bounding box center [242, 352] width 129 height 23
paste input "Medium"
type input "Medium"
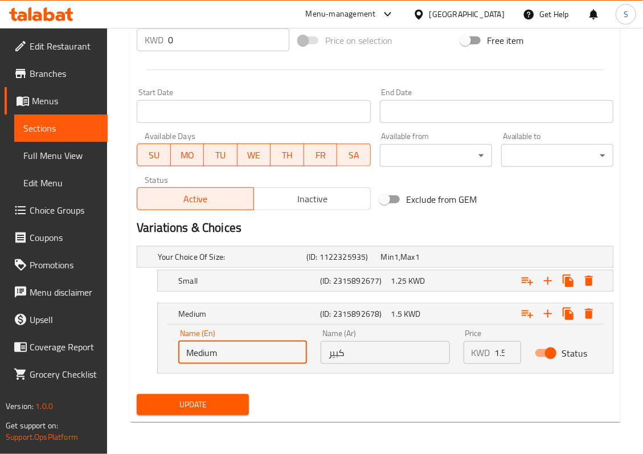
click at [364, 345] on input "كبير" at bounding box center [384, 352] width 129 height 23
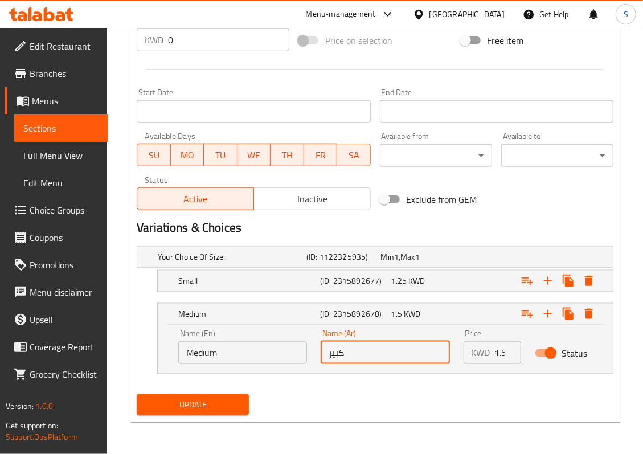
click at [364, 345] on input "كبير" at bounding box center [384, 352] width 129 height 23
paste input "سط"
type input "وسط"
click at [137, 394] on button "Update" at bounding box center [193, 404] width 112 height 21
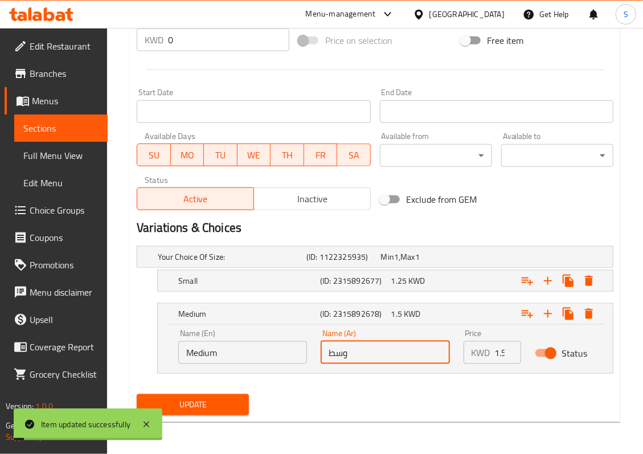
scroll to position [0, 0]
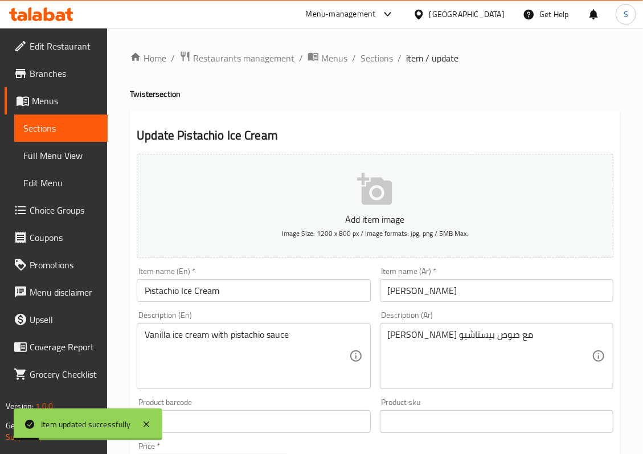
click at [146, 94] on h4 "Twister section" at bounding box center [375, 93] width 490 height 11
copy h4 "Twister"
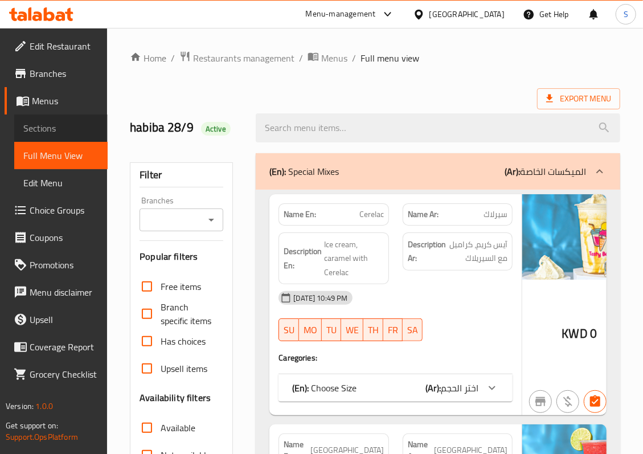
click at [53, 130] on span "Sections" at bounding box center [60, 128] width 75 height 14
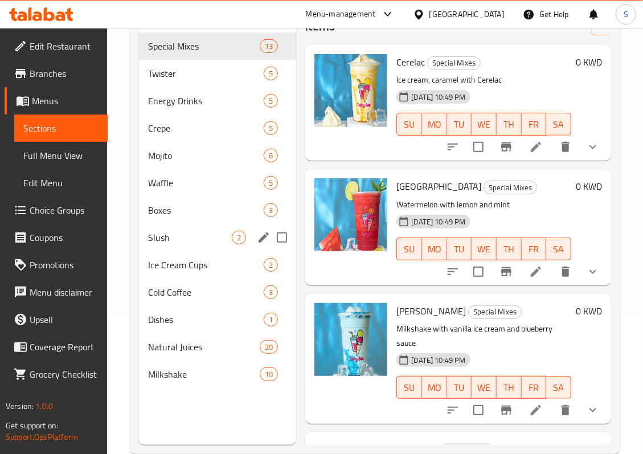
scroll to position [160, 0]
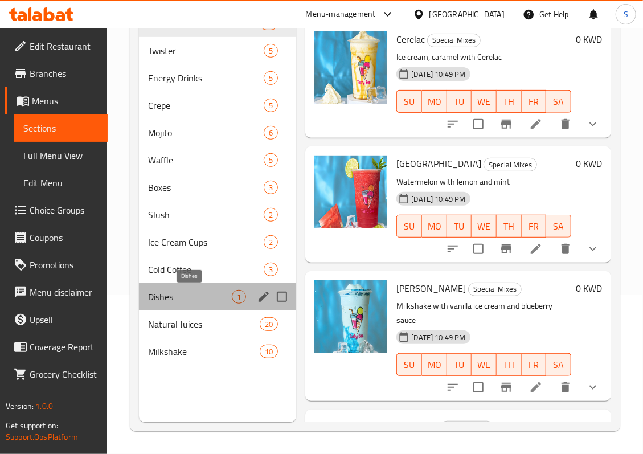
click at [204, 297] on span "Dishes" at bounding box center [190, 297] width 84 height 14
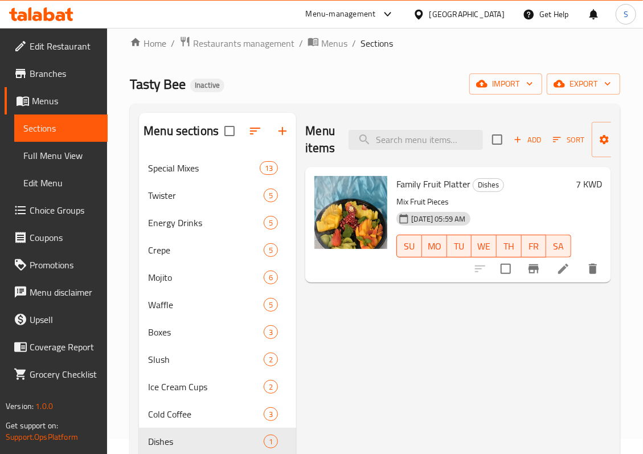
scroll to position [8, 0]
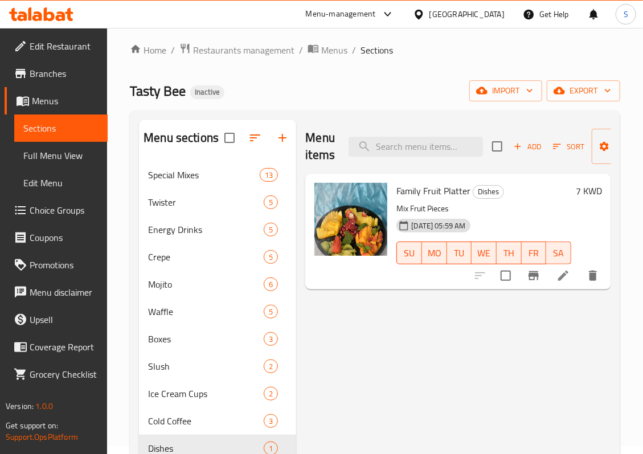
click at [559, 274] on icon at bounding box center [563, 276] width 14 height 14
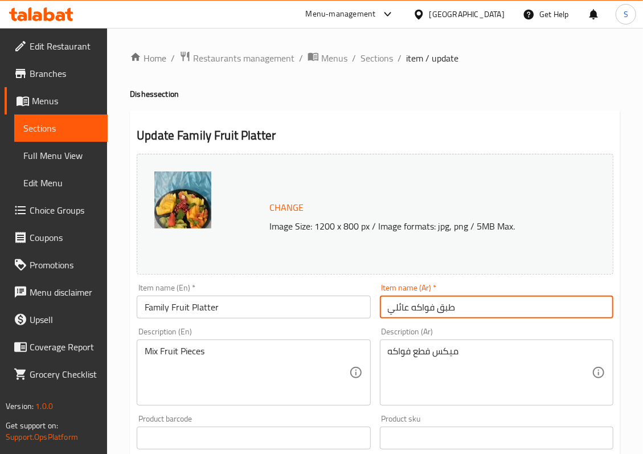
click at [480, 310] on input "طبق فواكه عائلي" at bounding box center [496, 306] width 233 height 23
type input "طبق فواكه عائلي كبير"
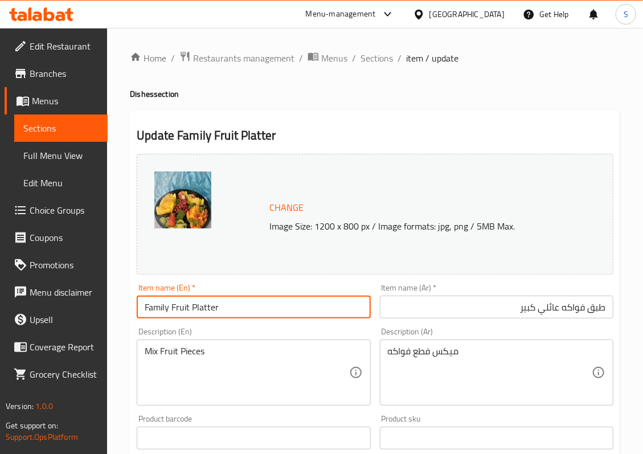
click at [141, 305] on input "Family Fruit Platter" at bounding box center [253, 306] width 233 height 23
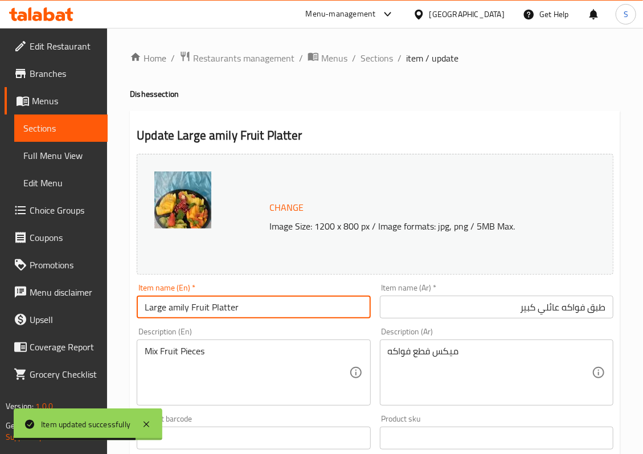
type input "Large amily Fruit Platter"
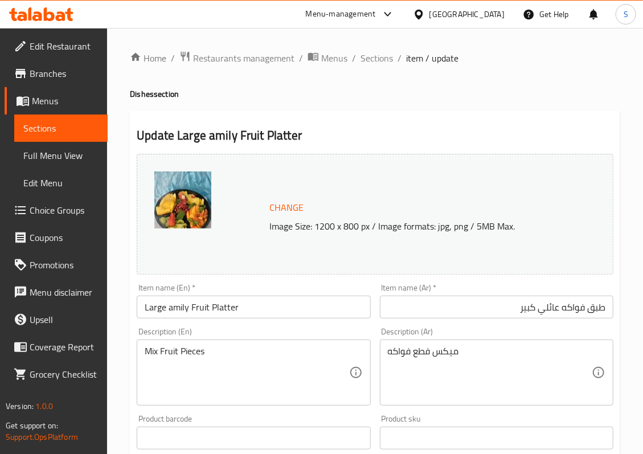
click at [194, 304] on input "Large amily Fruit Platter" at bounding box center [253, 306] width 233 height 23
click at [67, 155] on span "Full Menu View" at bounding box center [60, 156] width 75 height 14
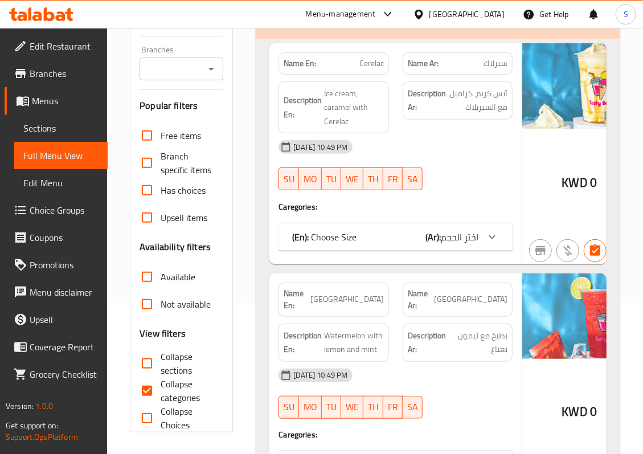
scroll to position [151, 0]
click at [179, 356] on span "Collapse sections" at bounding box center [188, 362] width 54 height 27
click at [161, 356] on input "Collapse sections" at bounding box center [146, 362] width 27 height 27
checkbox input "true"
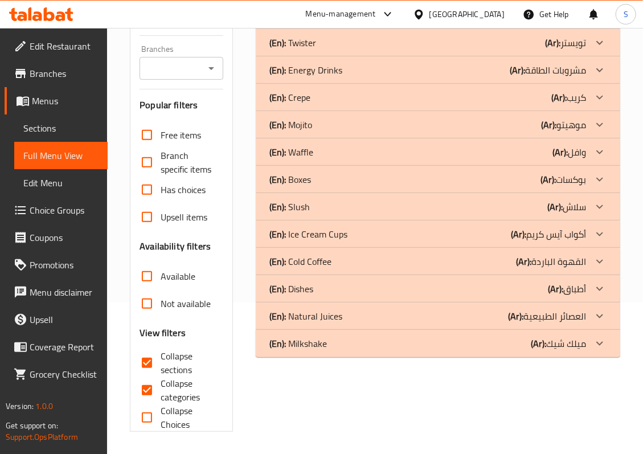
click at [176, 386] on span "Collapse categories" at bounding box center [188, 389] width 54 height 27
click at [161, 386] on input "Collapse categories" at bounding box center [146, 389] width 27 height 27
checkbox input "false"
click at [312, 312] on p "(En): Natural Juices" at bounding box center [305, 316] width 73 height 14
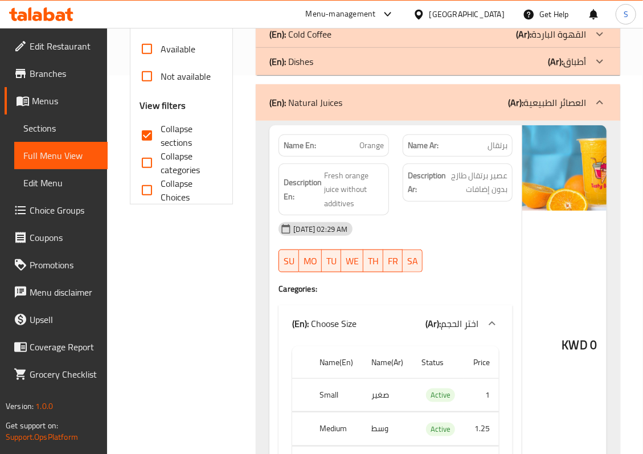
scroll to position [228, 0]
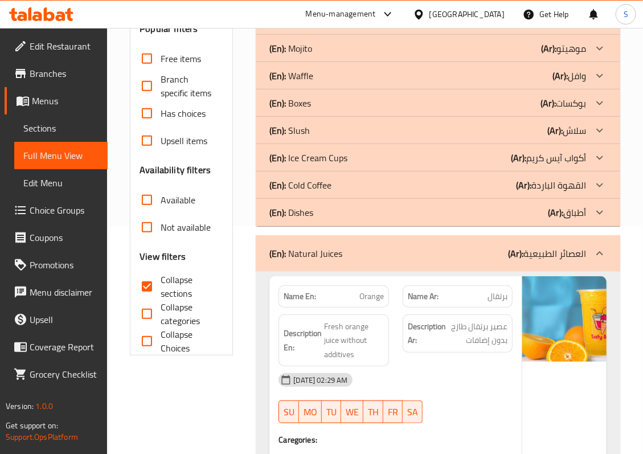
click at [345, 252] on div "(En): Natural Juices (Ar): العصائر الطبيعية" at bounding box center [427, 253] width 316 height 14
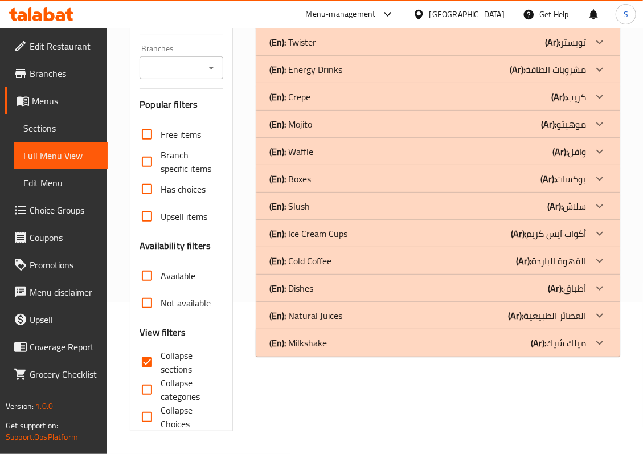
scroll to position [153, 0]
click at [335, 346] on div "(En): Milkshake (Ar): ميلك شيك" at bounding box center [427, 343] width 316 height 14
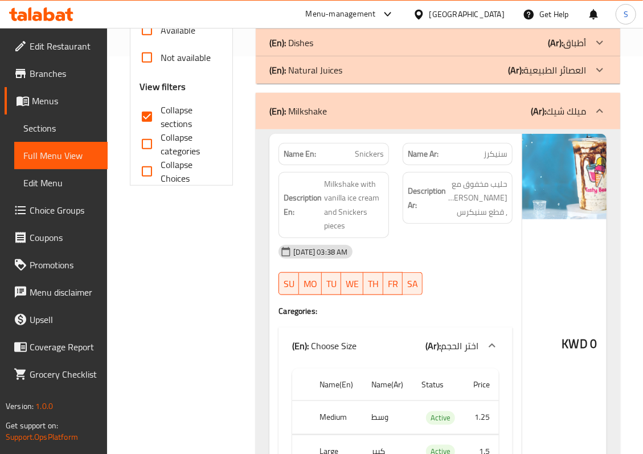
scroll to position [303, 0]
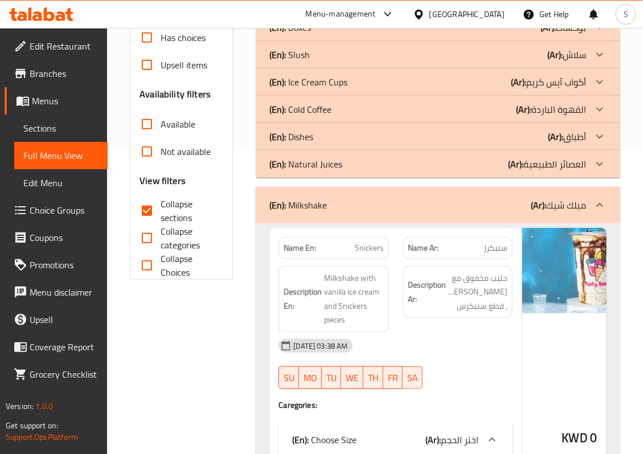
click at [333, 163] on p "(En): Natural Juices" at bounding box center [305, 164] width 73 height 14
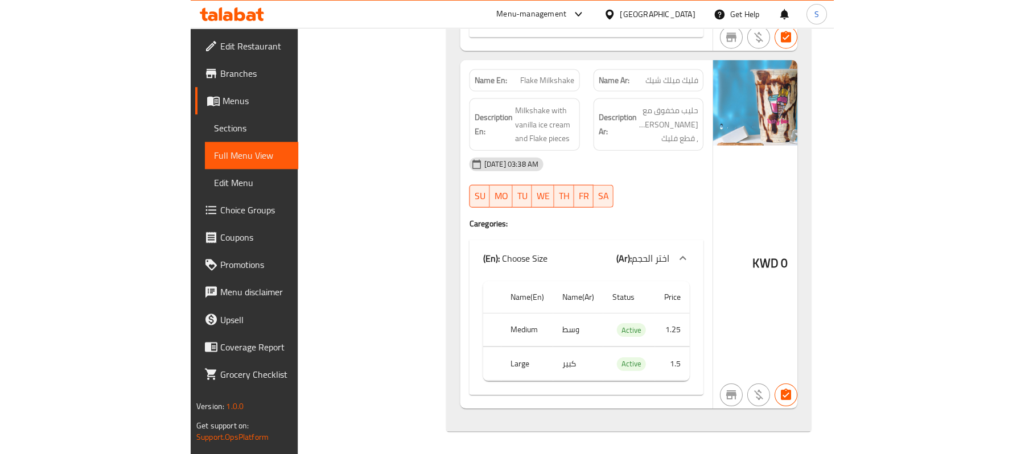
scroll to position [10950, 0]
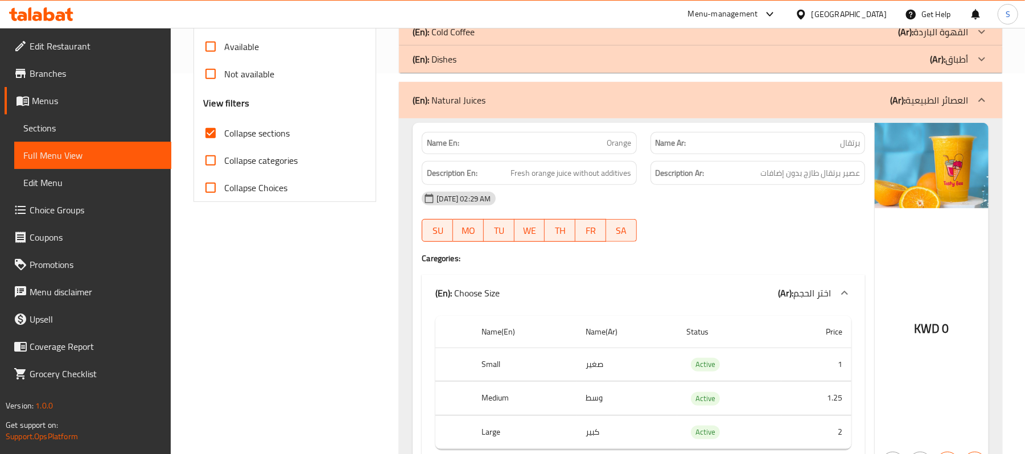
scroll to position [0, 0]
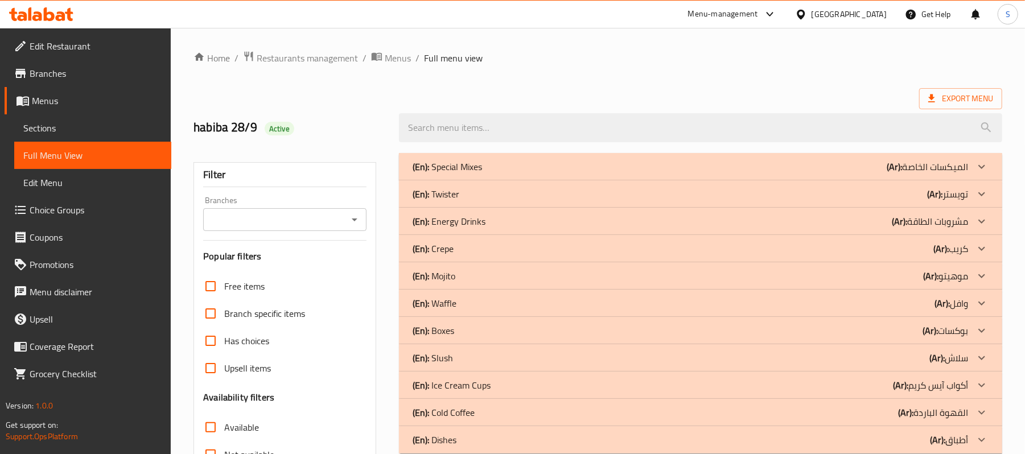
click at [356, 110] on div "habiba 28/9 Active" at bounding box center [289, 127] width 205 height 51
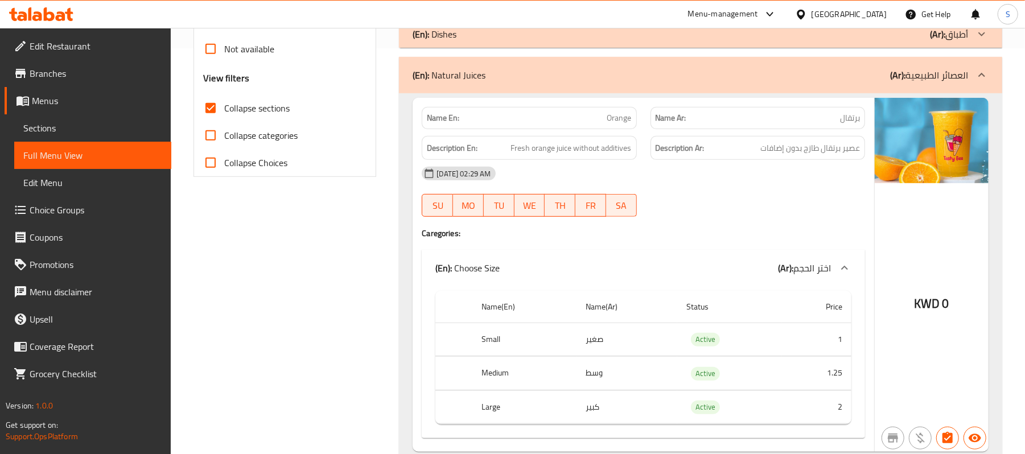
scroll to position [379, 0]
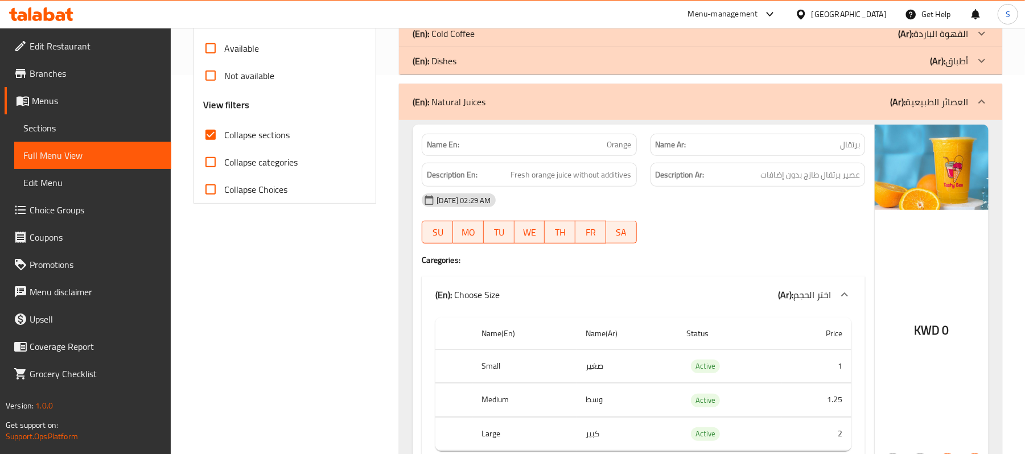
drag, startPoint x: 383, startPoint y: 258, endPoint x: 387, endPoint y: 267, distance: 9.9
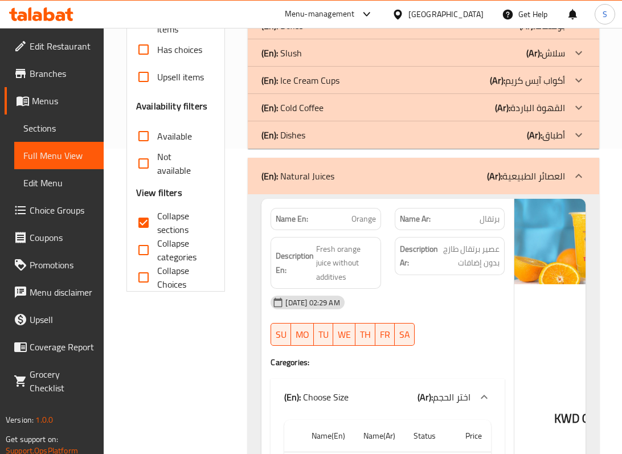
scroll to position [303, 0]
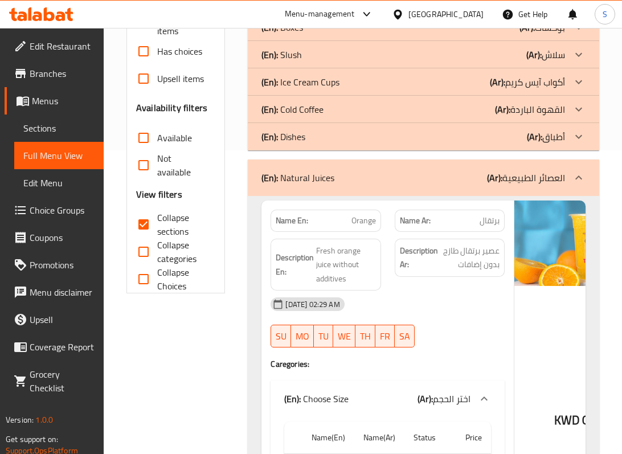
click at [508, 303] on div "[DATE] 02:29 AM" at bounding box center [388, 303] width 248 height 27
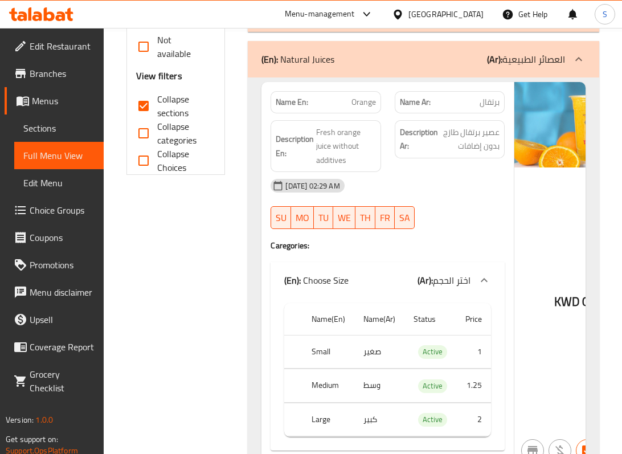
scroll to position [455, 0]
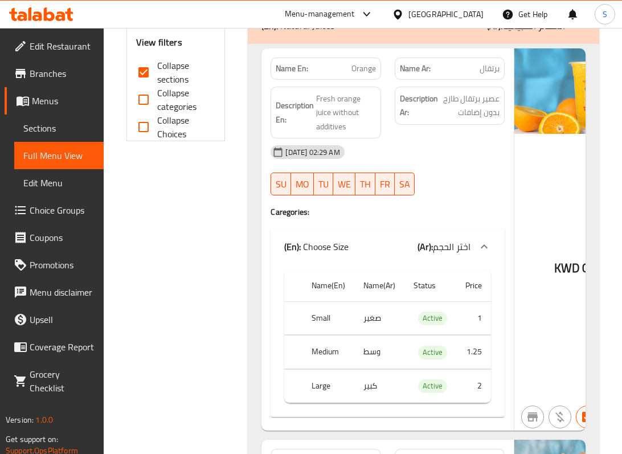
click at [501, 151] on div "[DATE] 02:29 AM" at bounding box center [388, 151] width 248 height 27
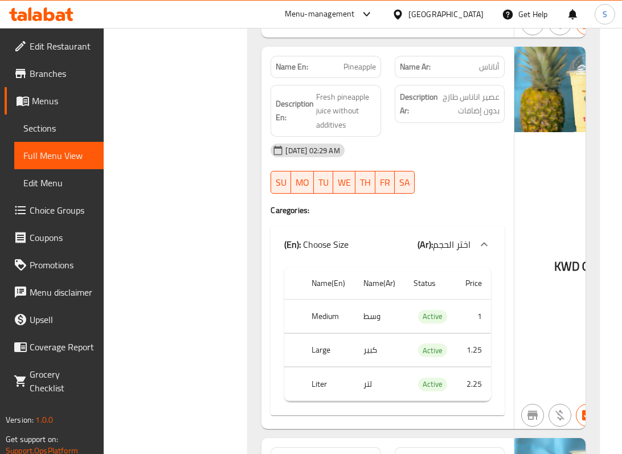
scroll to position [1669, 0]
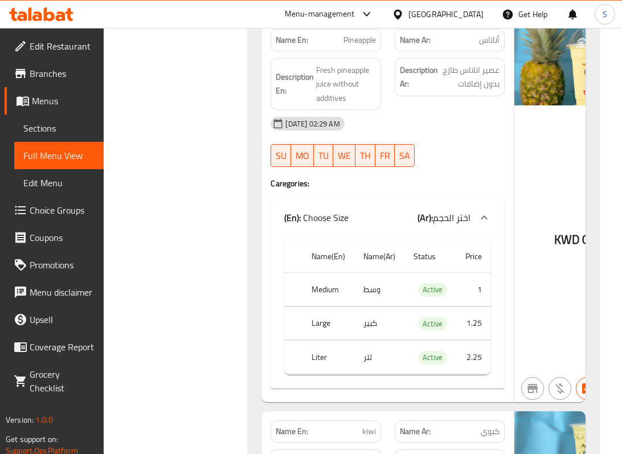
click at [557, 191] on div "KWD 0" at bounding box center [571, 211] width 114 height 382
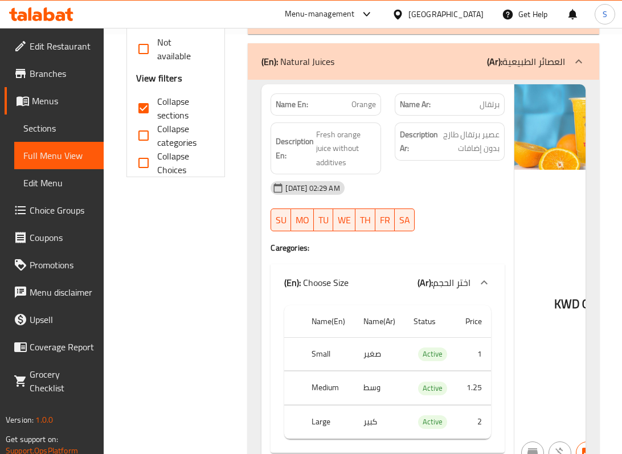
scroll to position [400, 0]
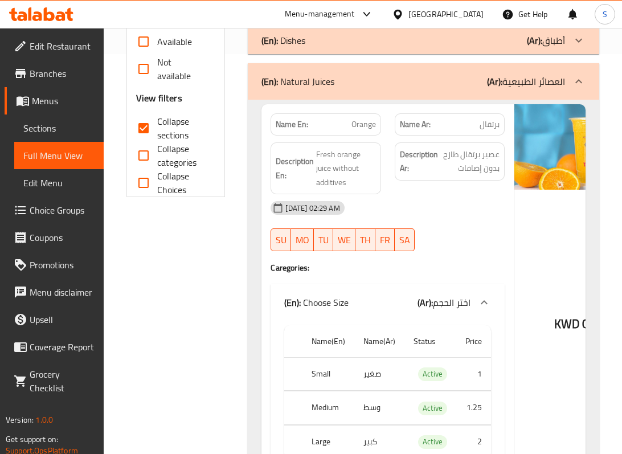
click at [351, 91] on div "(En): Natural Juices (Ar): العصائر الطبيعية" at bounding box center [423, 81] width 351 height 36
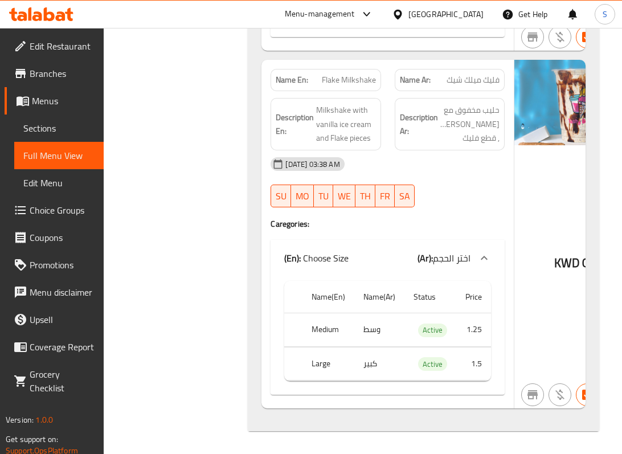
scroll to position [3815, 0]
click at [78, 128] on span "Sections" at bounding box center [58, 128] width 71 height 14
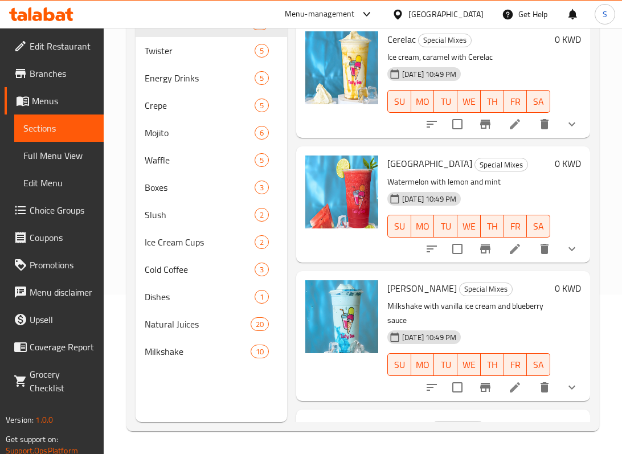
scroll to position [160, 0]
click at [79, 149] on span "Full Menu View" at bounding box center [58, 156] width 71 height 14
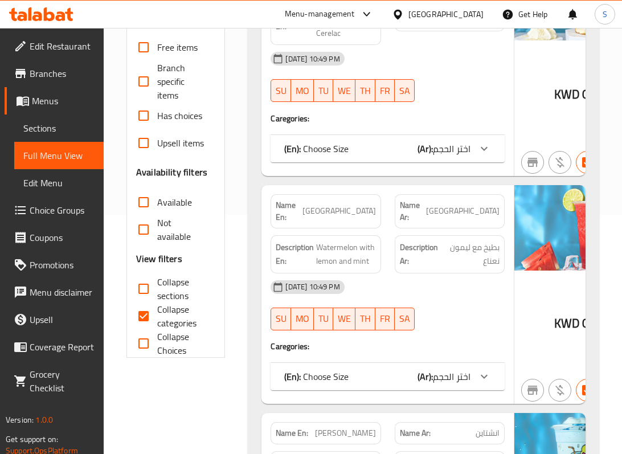
scroll to position [312, 0]
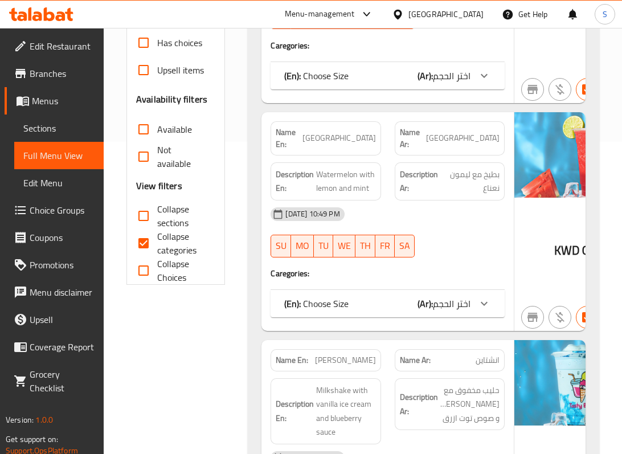
click at [167, 203] on span "Collapse sections" at bounding box center [181, 215] width 49 height 27
click at [157, 203] on input "Collapse sections" at bounding box center [143, 215] width 27 height 27
checkbox input "true"
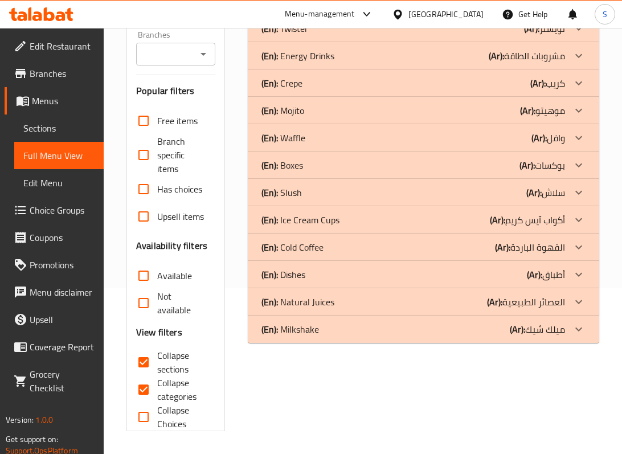
scroll to position [167, 0]
click at [174, 212] on span "Upsell items" at bounding box center [180, 216] width 47 height 14
click at [157, 212] on input "Upsell items" at bounding box center [143, 216] width 27 height 27
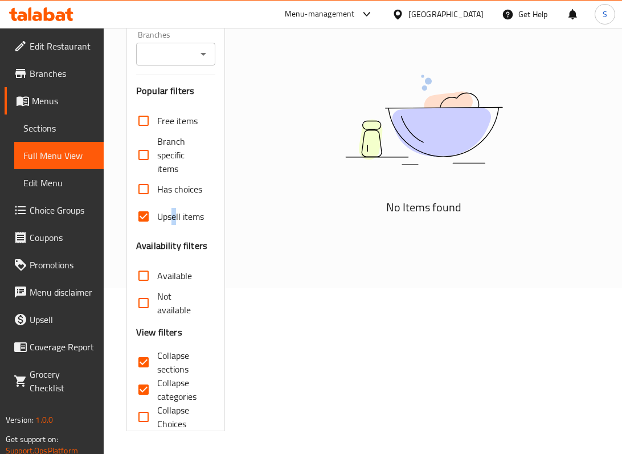
click at [174, 220] on span "Upsell items" at bounding box center [180, 216] width 47 height 14
drag, startPoint x: 147, startPoint y: 226, endPoint x: 139, endPoint y: 221, distance: 9.2
click at [146, 226] on input "Upsell items" at bounding box center [143, 216] width 27 height 27
checkbox input "false"
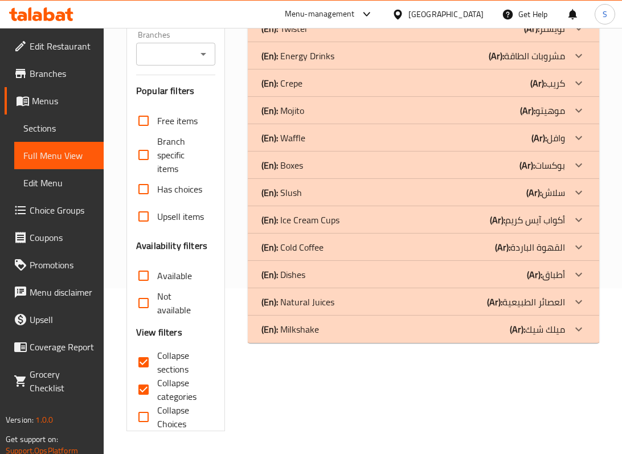
click at [112, 237] on div "Home / Restaurants management / Menus / Full menu view Export Menu habiba 28/9 …" at bounding box center [363, 157] width 518 height 591
click at [158, 360] on span "Collapse sections" at bounding box center [181, 361] width 49 height 27
click at [157, 360] on input "Collapse sections" at bounding box center [143, 361] width 27 height 27
checkbox input "false"
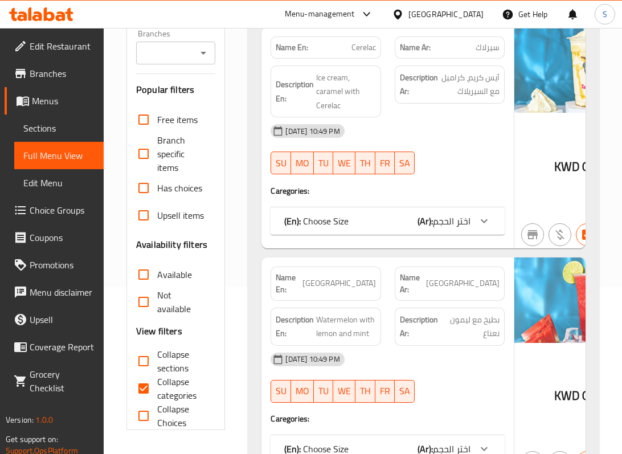
scroll to position [11214, 0]
